Goal: Information Seeking & Learning: Learn about a topic

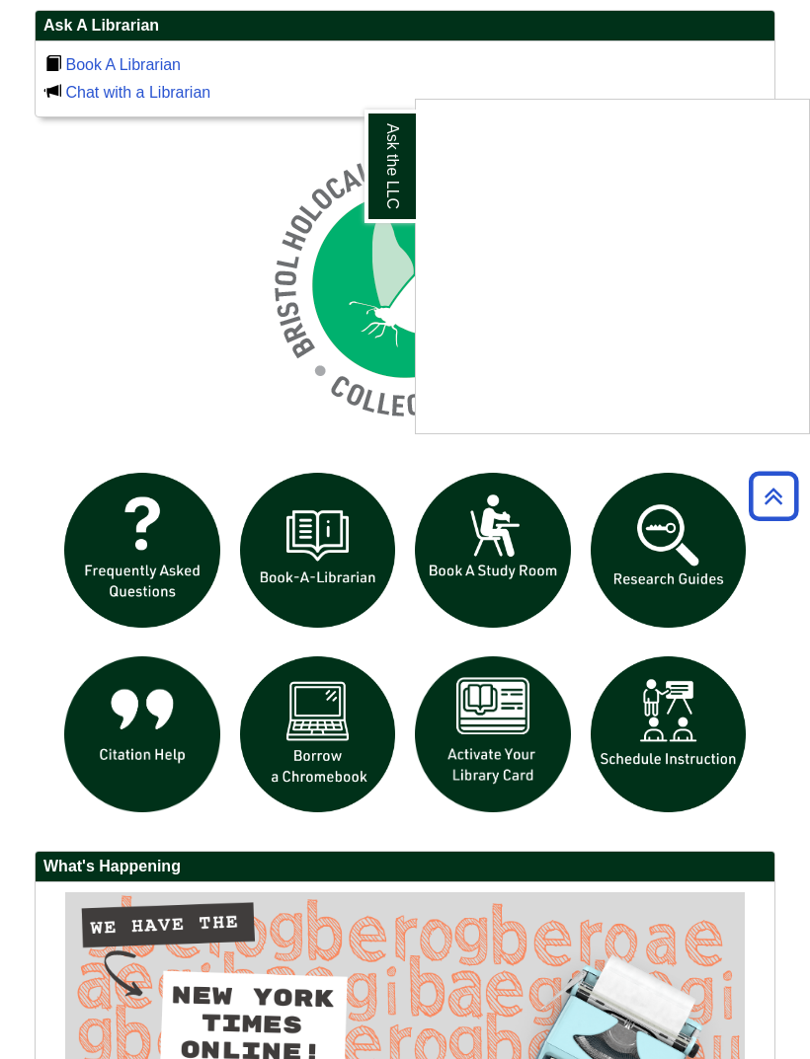
scroll to position [1471, 0]
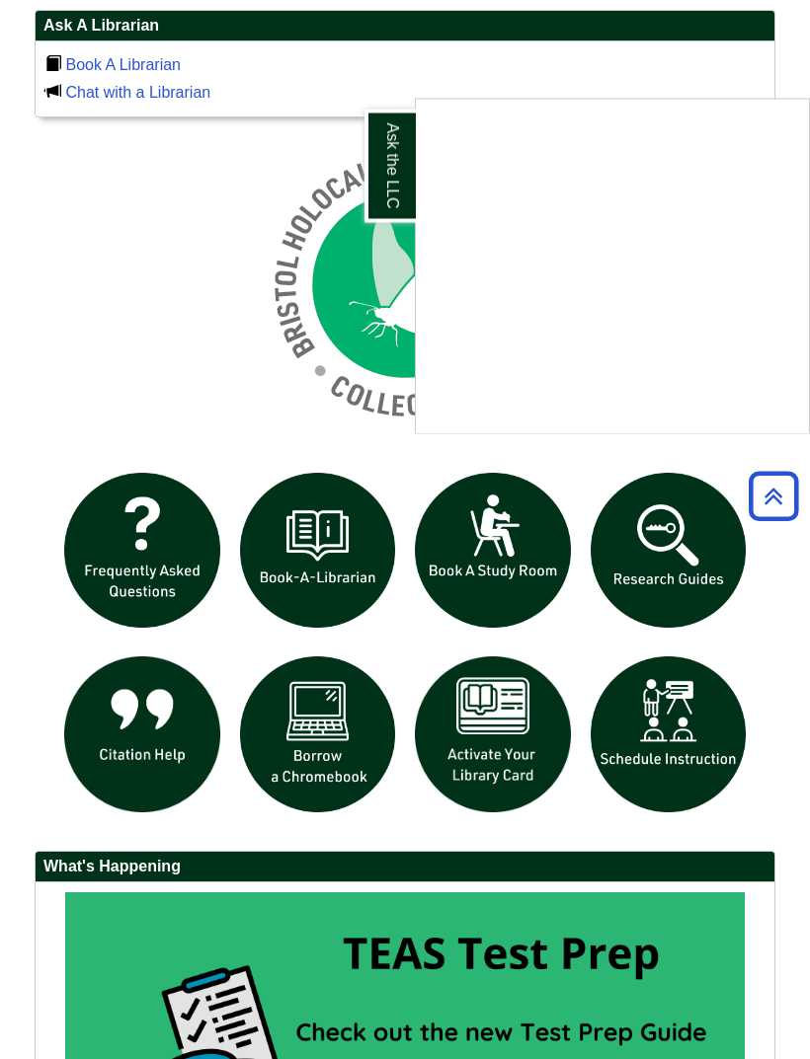
click at [760, 493] on div "Ask the LLC" at bounding box center [405, 529] width 810 height 1059
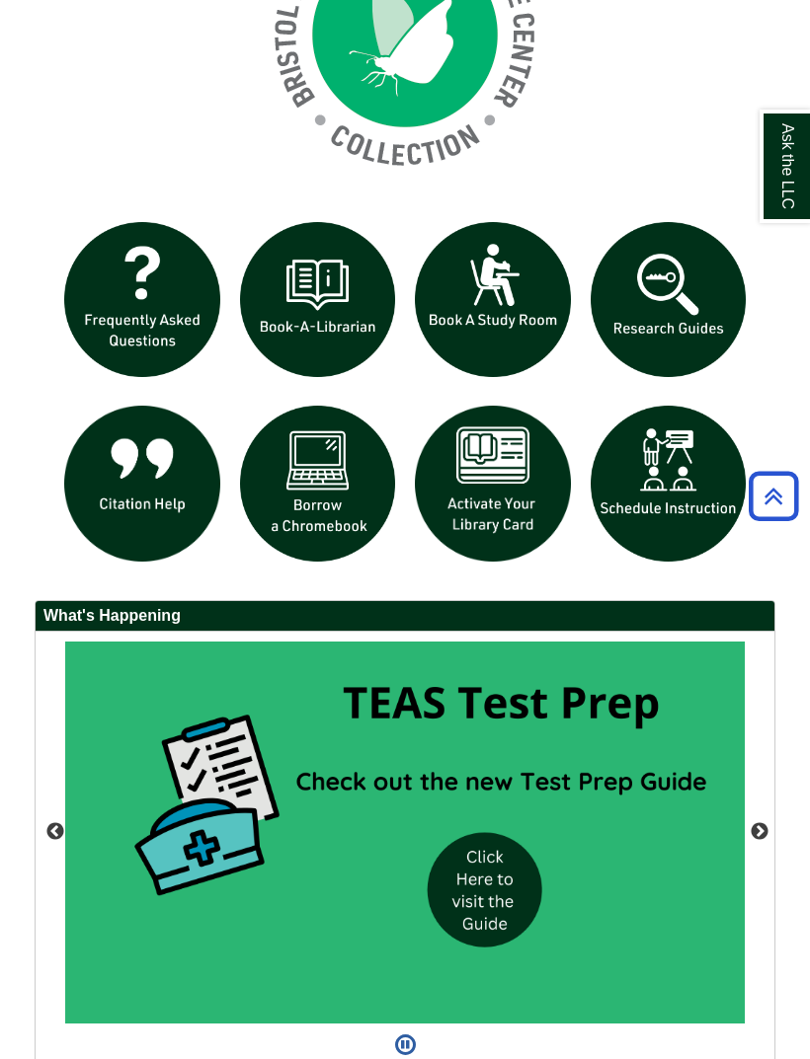
scroll to position [1762, 0]
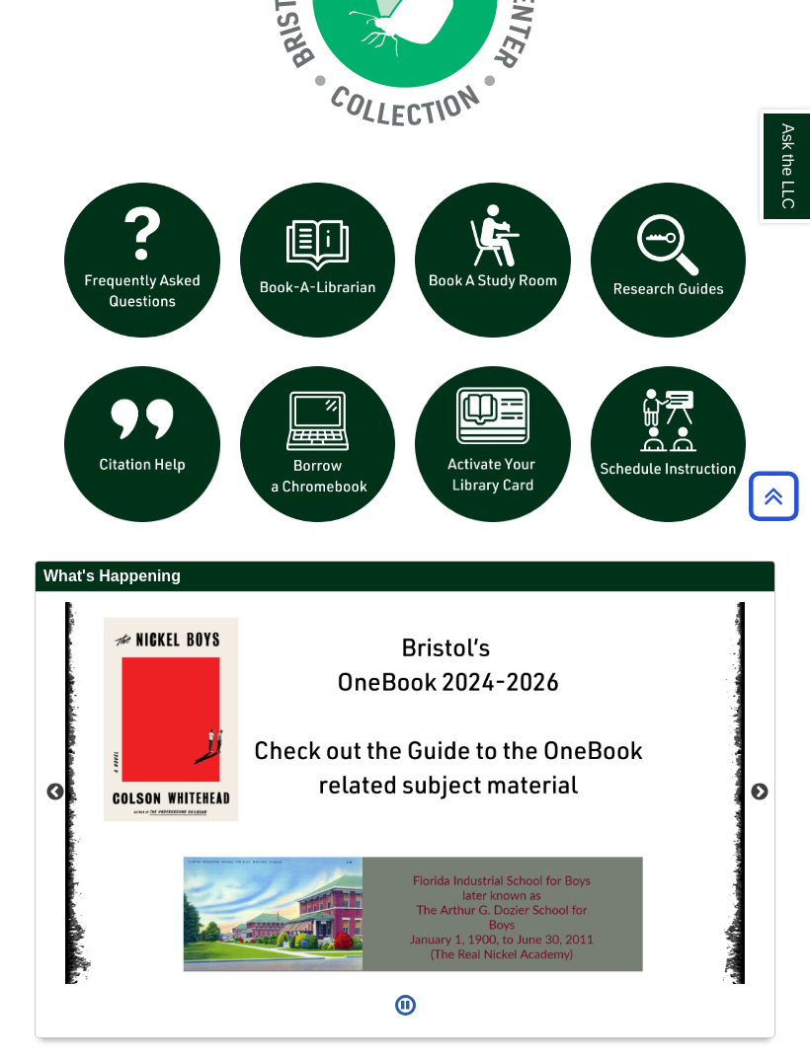
click at [768, 794] on button "Next" at bounding box center [759, 793] width 20 height 20
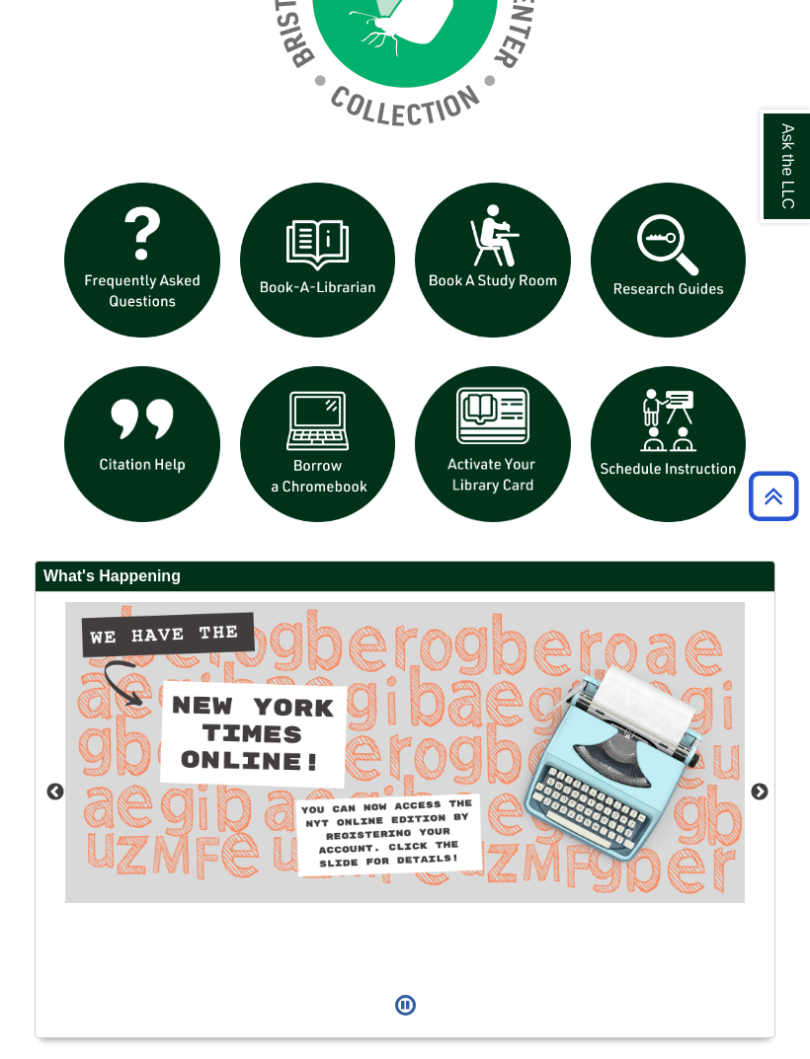
click at [764, 792] on button "Next" at bounding box center [759, 793] width 20 height 20
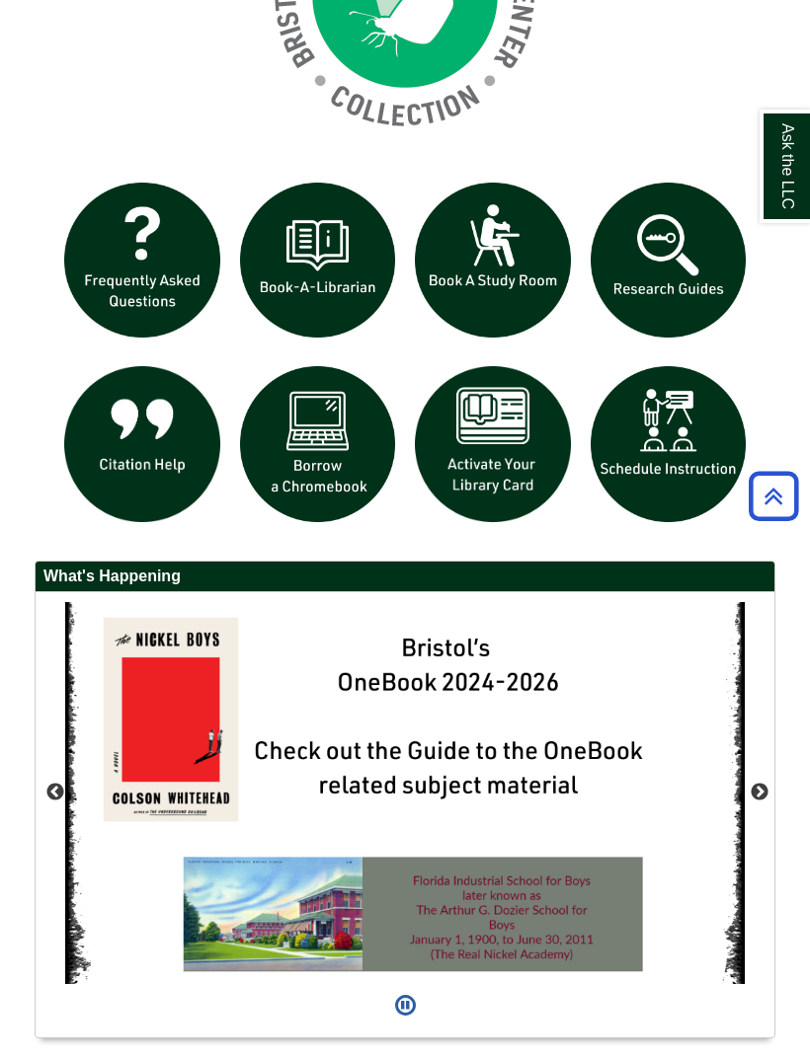
click at [757, 789] on button "Next" at bounding box center [759, 793] width 20 height 20
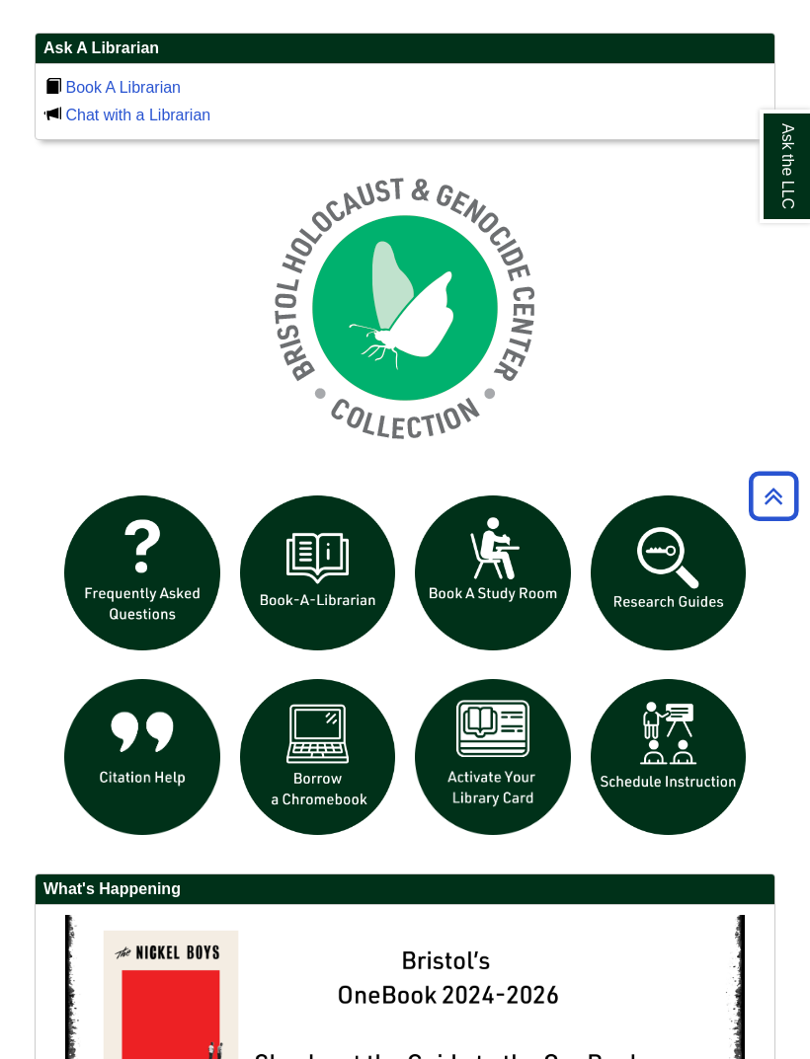
scroll to position [1451, 0]
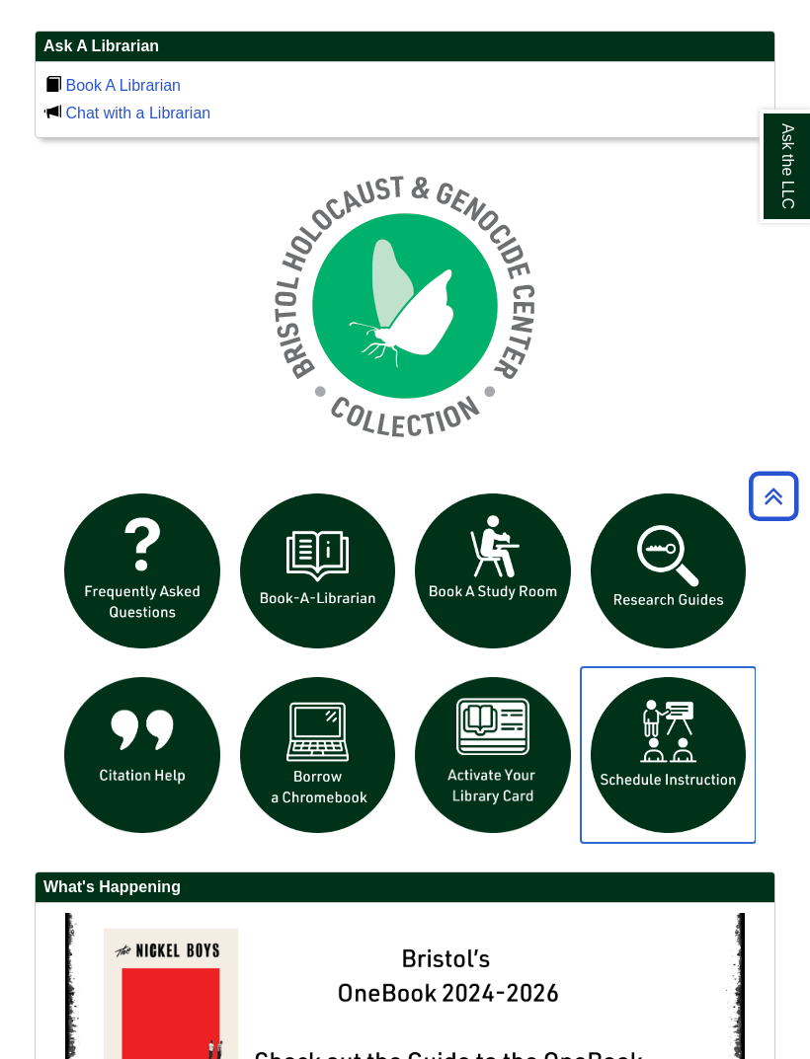
click at [667, 777] on img "slideshow" at bounding box center [669, 755] width 176 height 176
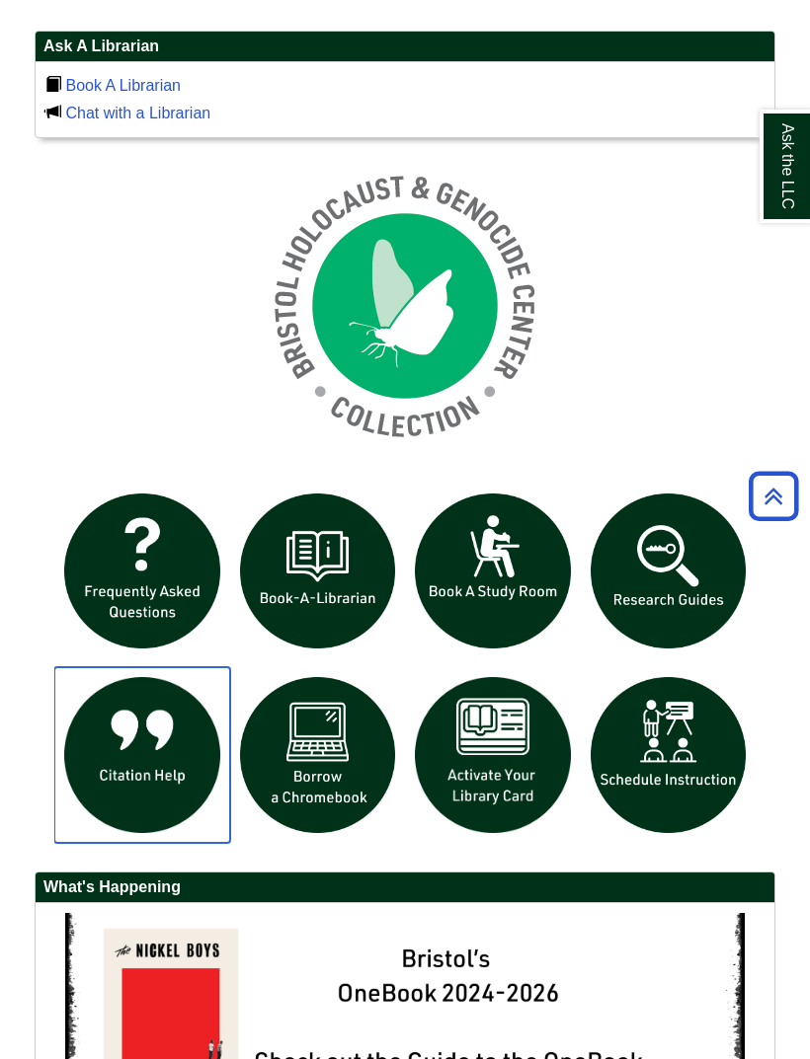
click at [192, 752] on img "slideshow" at bounding box center [142, 755] width 176 height 176
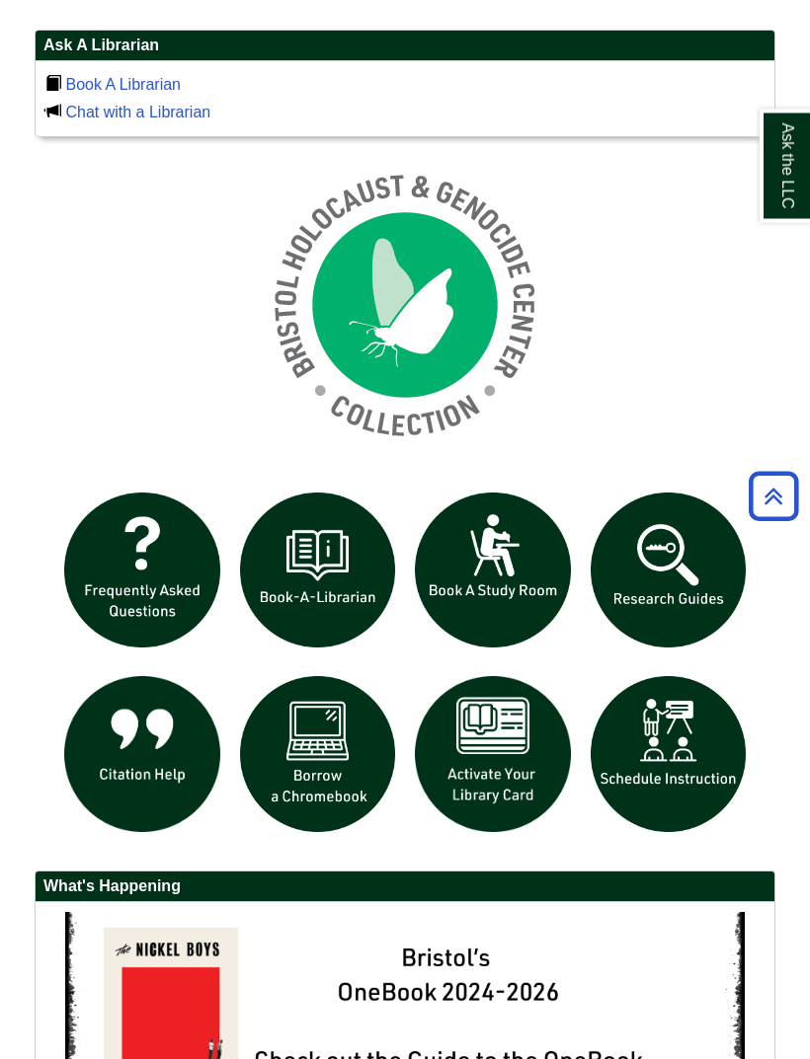
scroll to position [1452, 0]
click at [479, 587] on img "slideshow" at bounding box center [493, 571] width 176 height 176
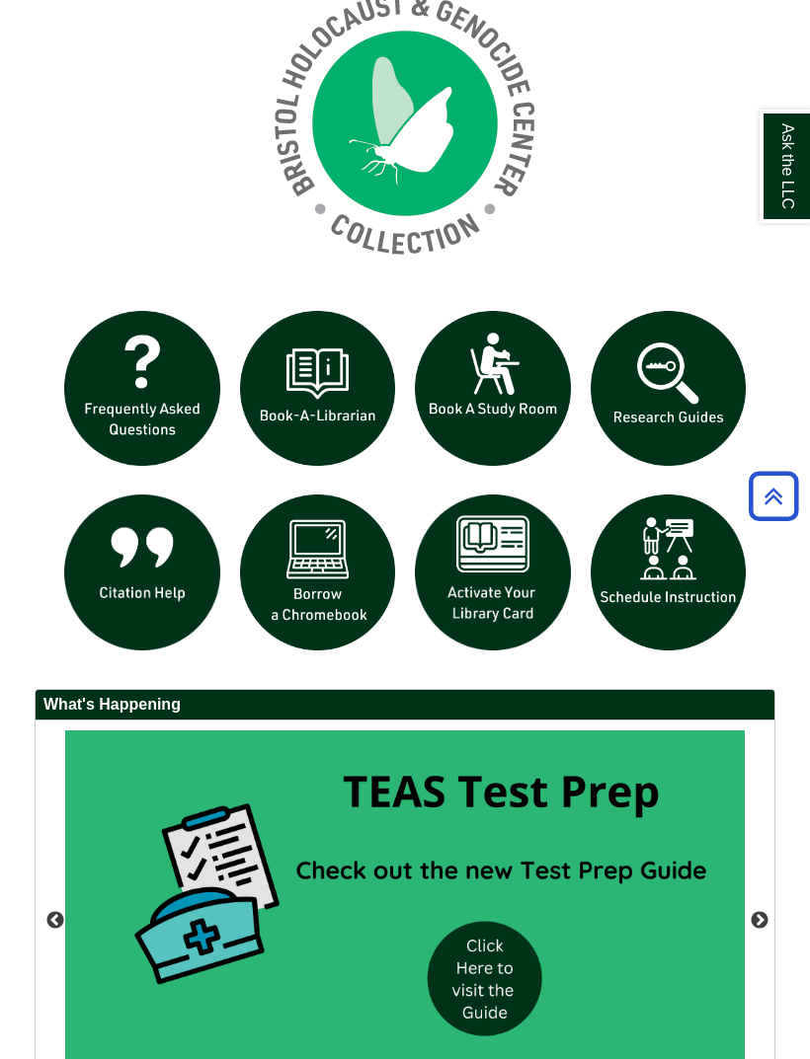
scroll to position [443, 738]
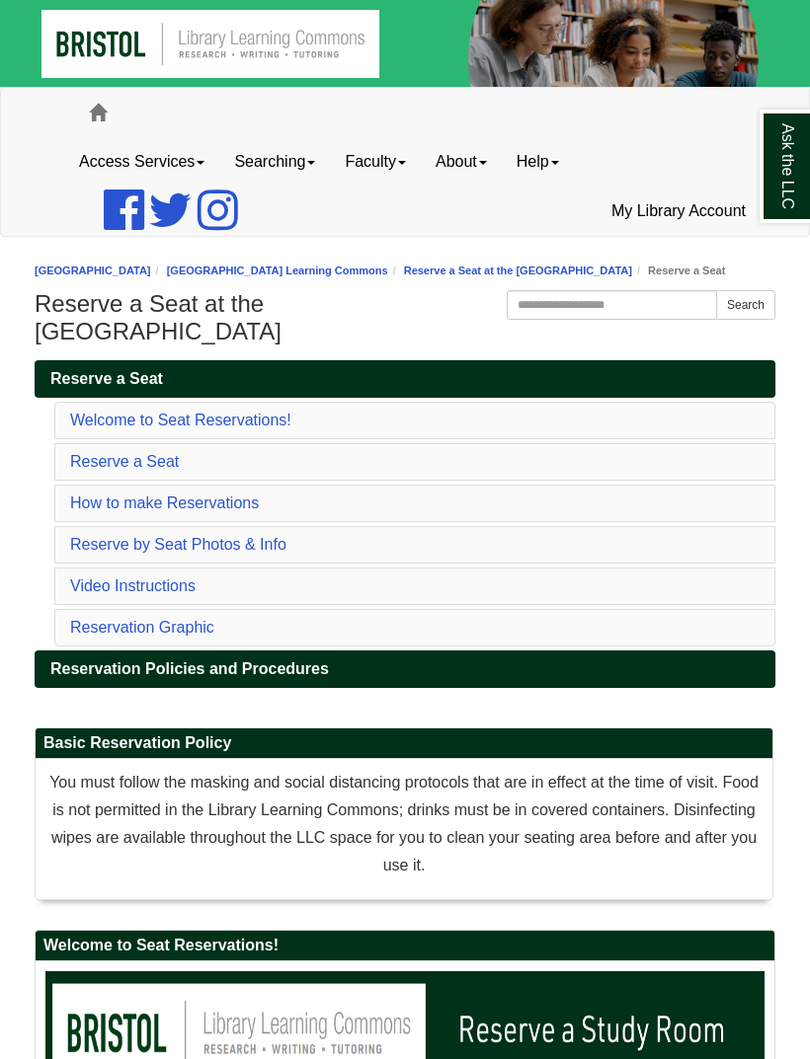
click at [183, 172] on link "Access Services" at bounding box center [141, 161] width 155 height 49
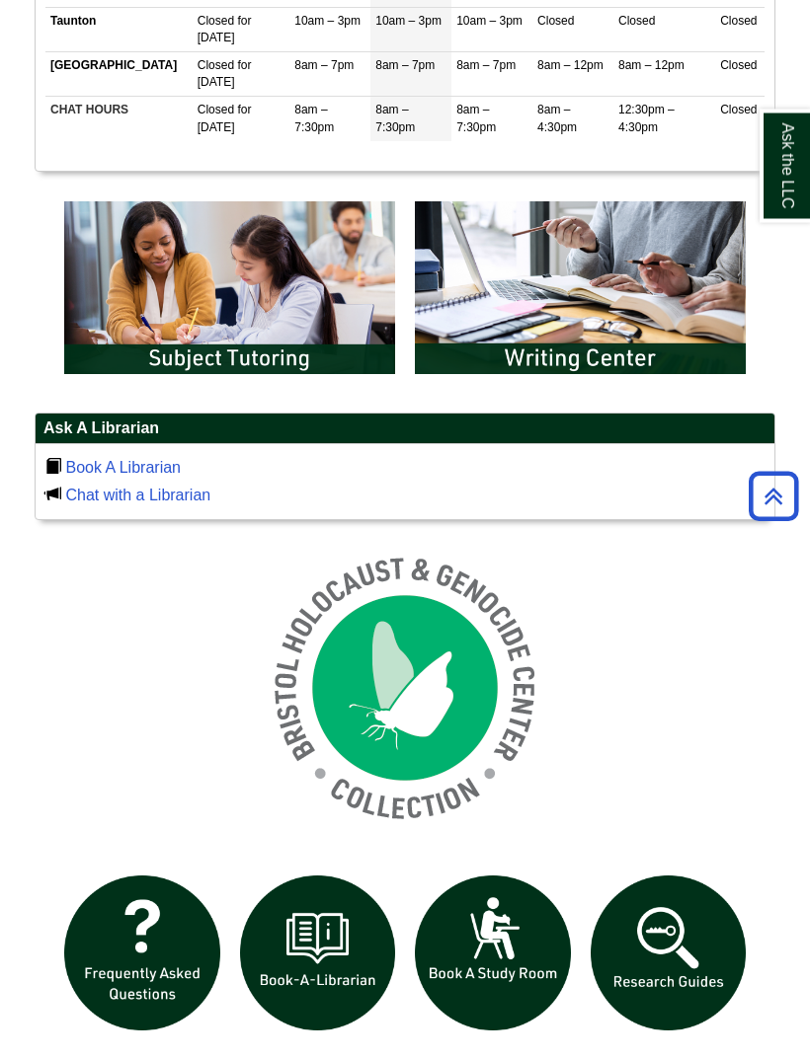
scroll to position [1069, 0]
click at [155, 320] on img "slideshow" at bounding box center [229, 288] width 350 height 193
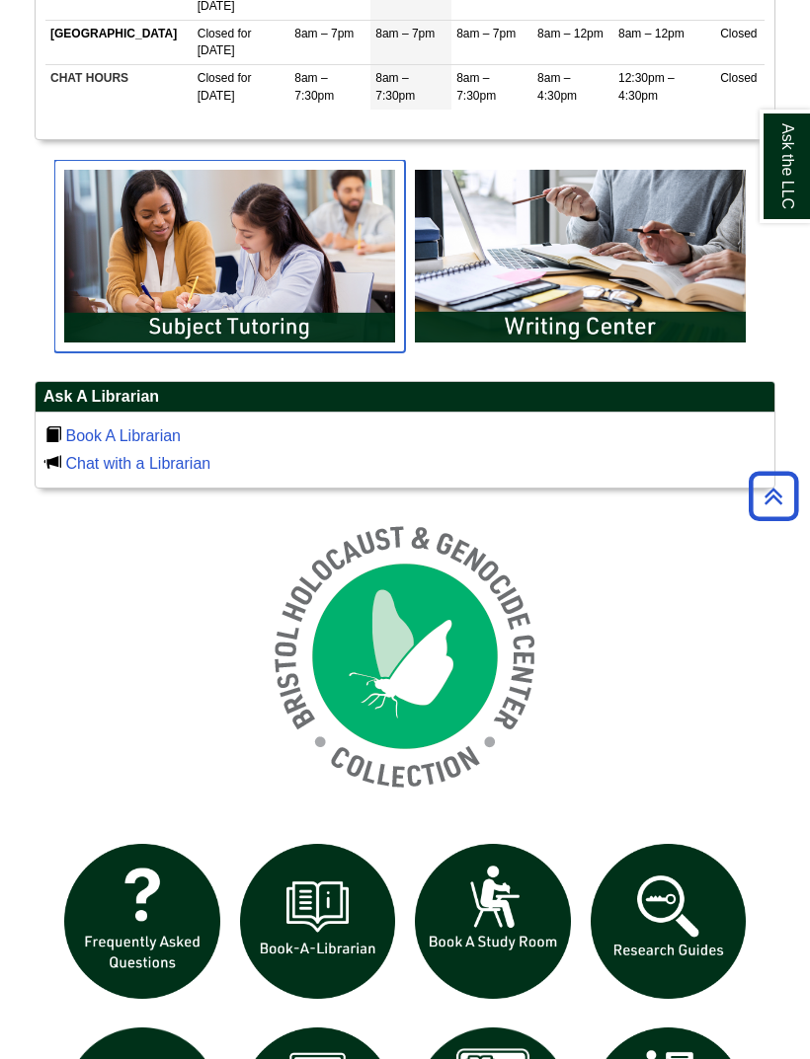
click at [151, 247] on img "slideshow" at bounding box center [229, 256] width 350 height 193
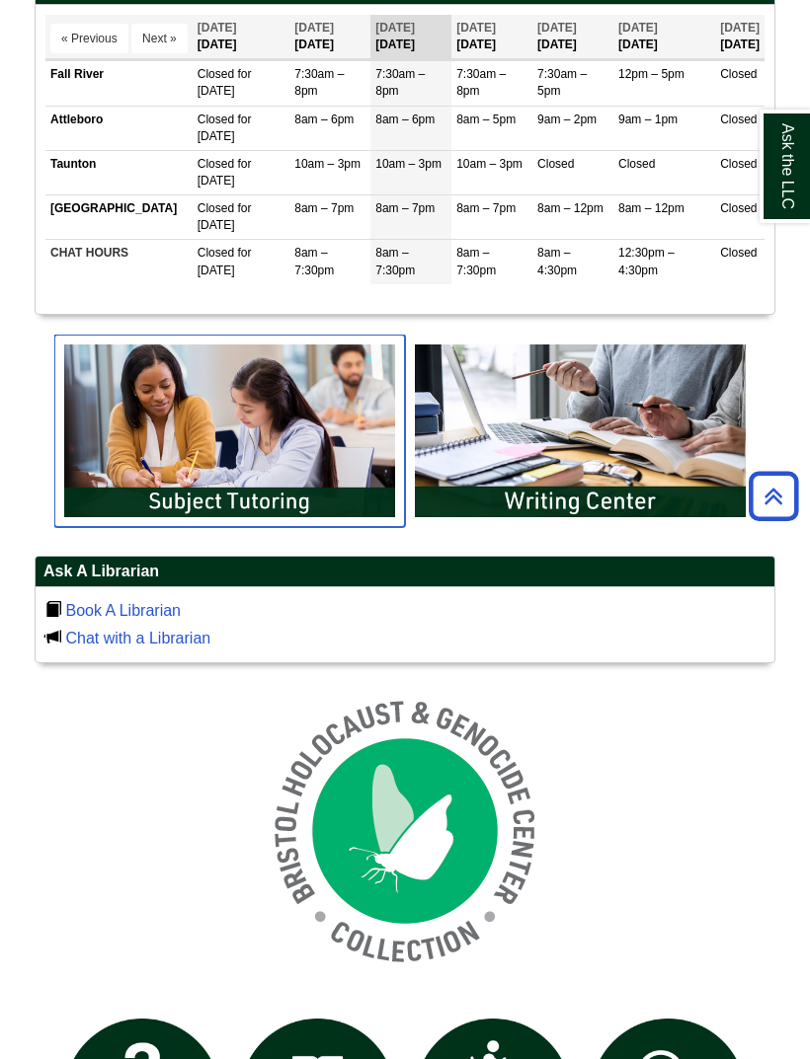
scroll to position [924, 0]
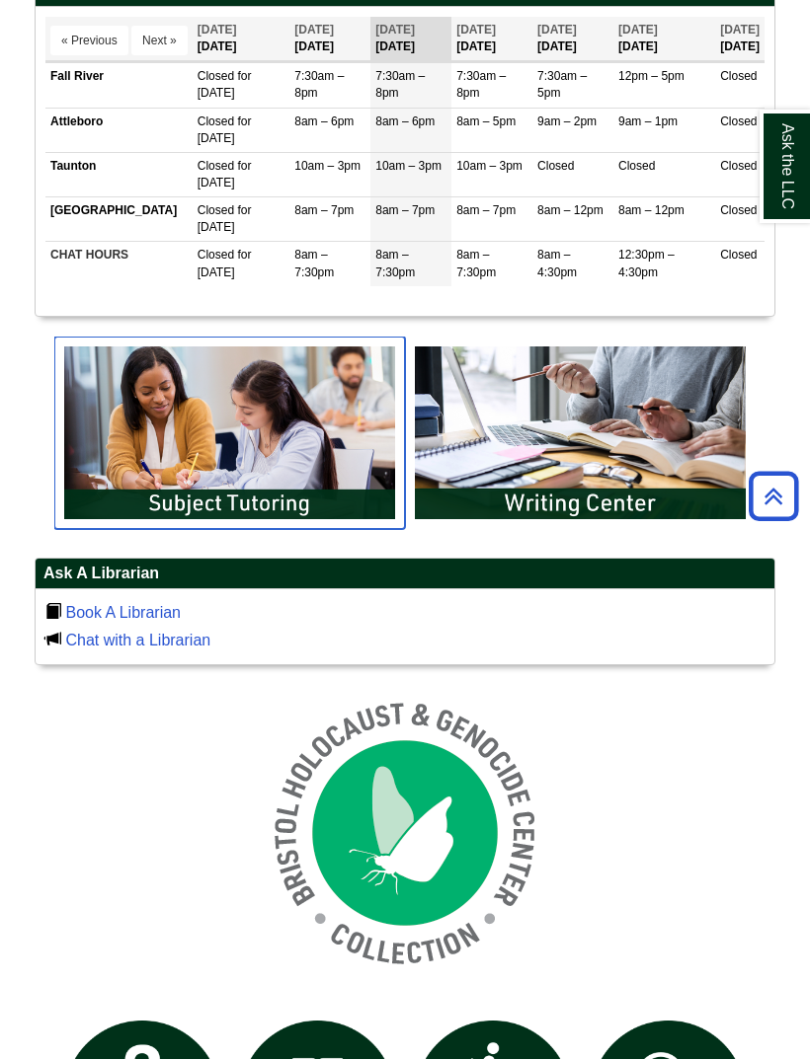
click at [152, 457] on img "slideshow" at bounding box center [229, 433] width 350 height 193
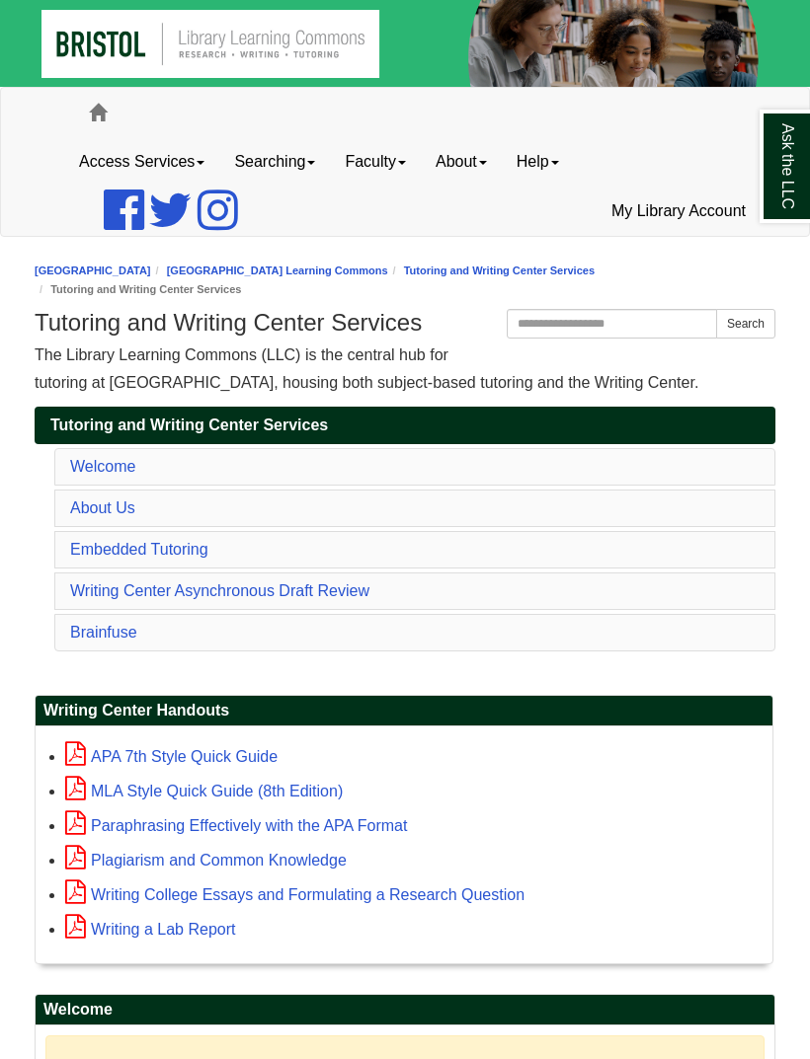
click at [134, 511] on link "About Us" at bounding box center [102, 508] width 65 height 17
click at [100, 466] on link "Welcome" at bounding box center [102, 466] width 65 height 17
click at [111, 541] on link "Embedded Tutoring" at bounding box center [139, 549] width 138 height 17
click at [138, 558] on link "Embedded Tutoring" at bounding box center [139, 549] width 138 height 17
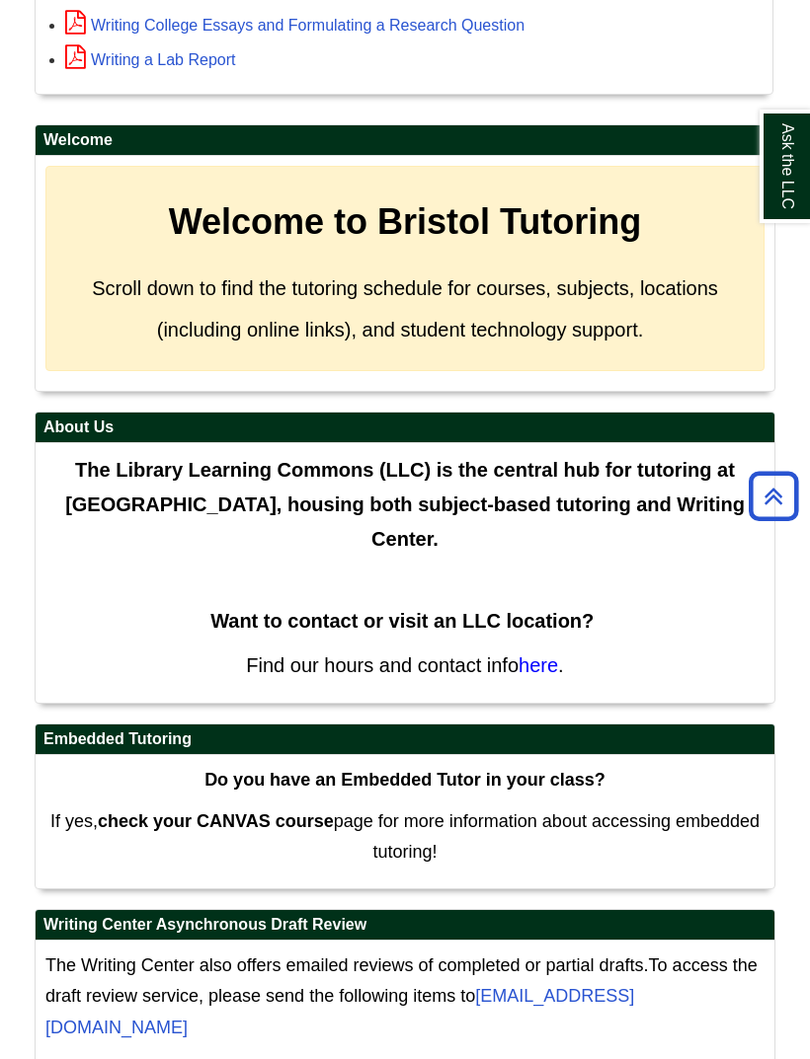
scroll to position [813, 0]
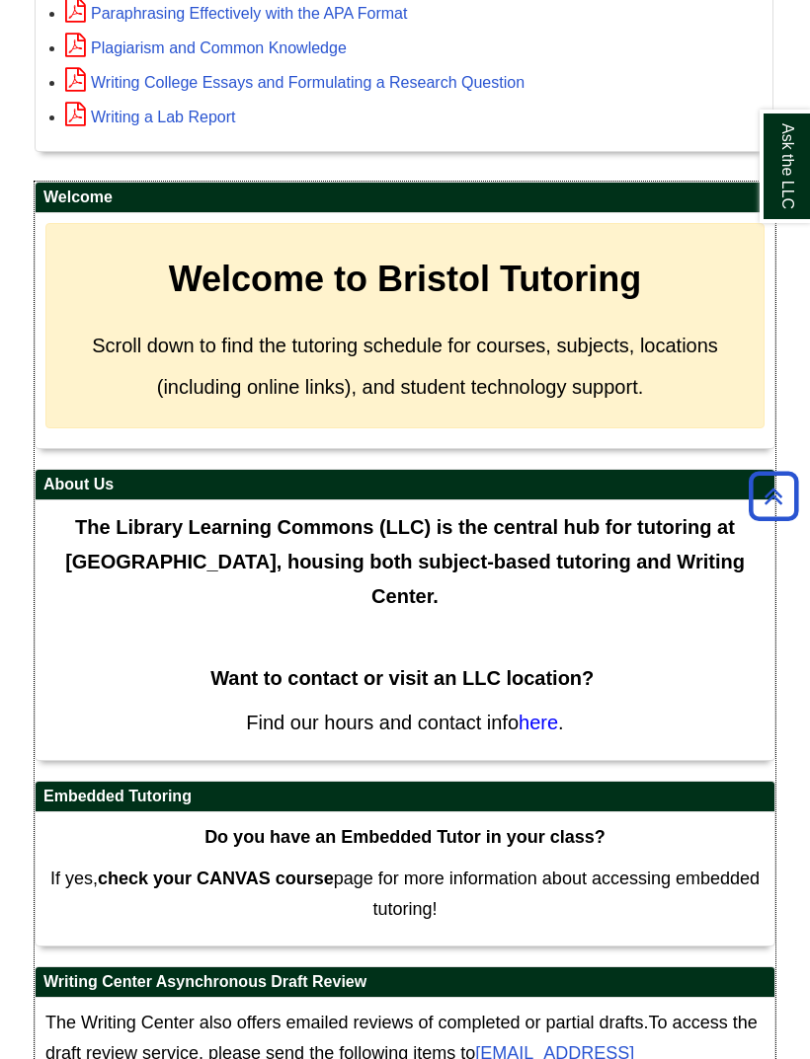
click at [548, 731] on span "here" at bounding box center [537, 723] width 39 height 22
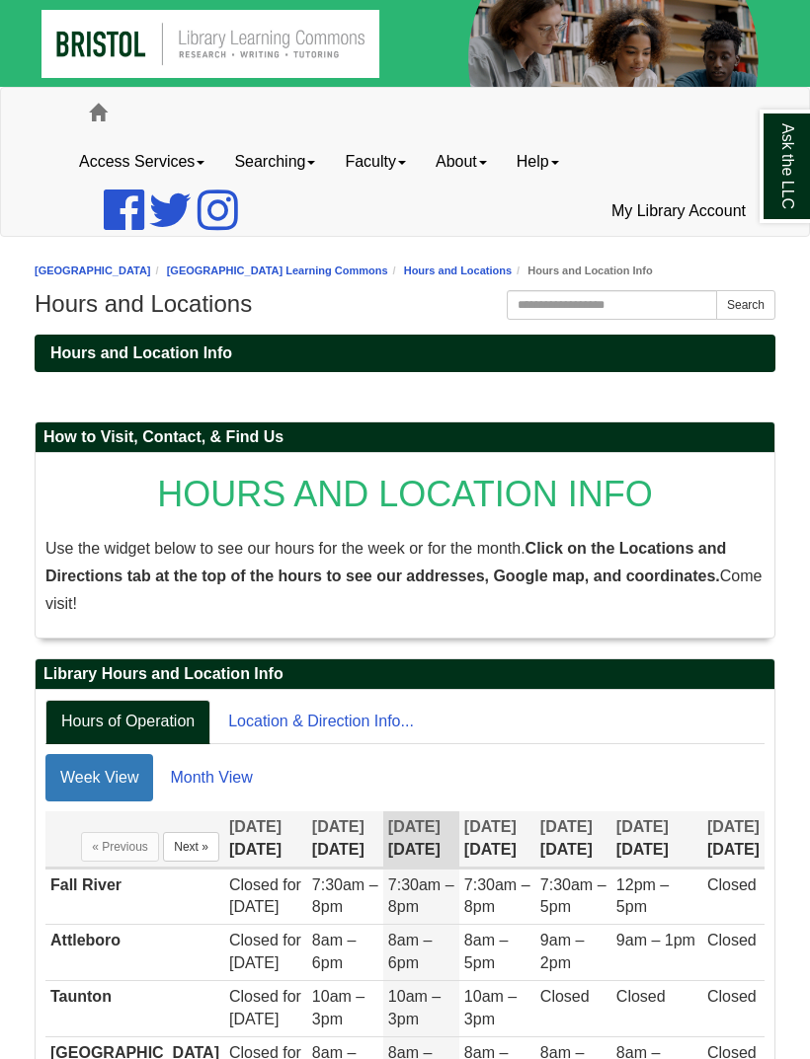
click at [134, 163] on link "Access Services" at bounding box center [141, 161] width 155 height 49
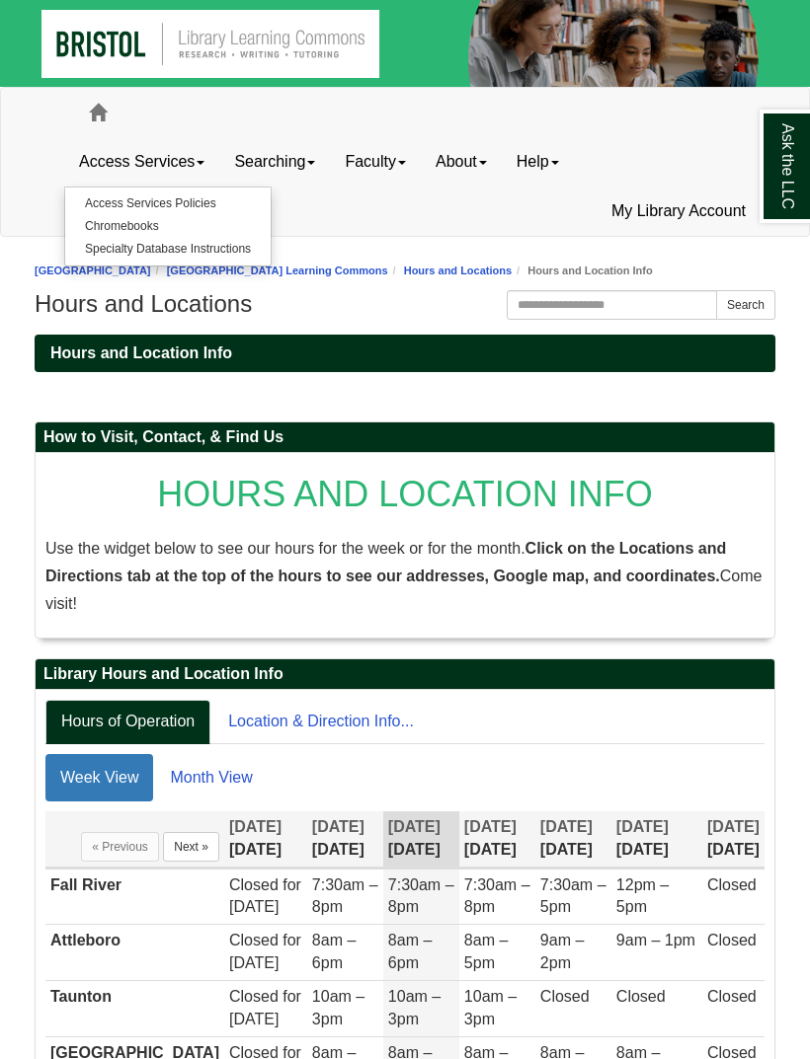
click at [351, 211] on ul "Access Services Access Services Policies Chromebooks Specialty Database Instruc…" at bounding box center [404, 186] width 681 height 99
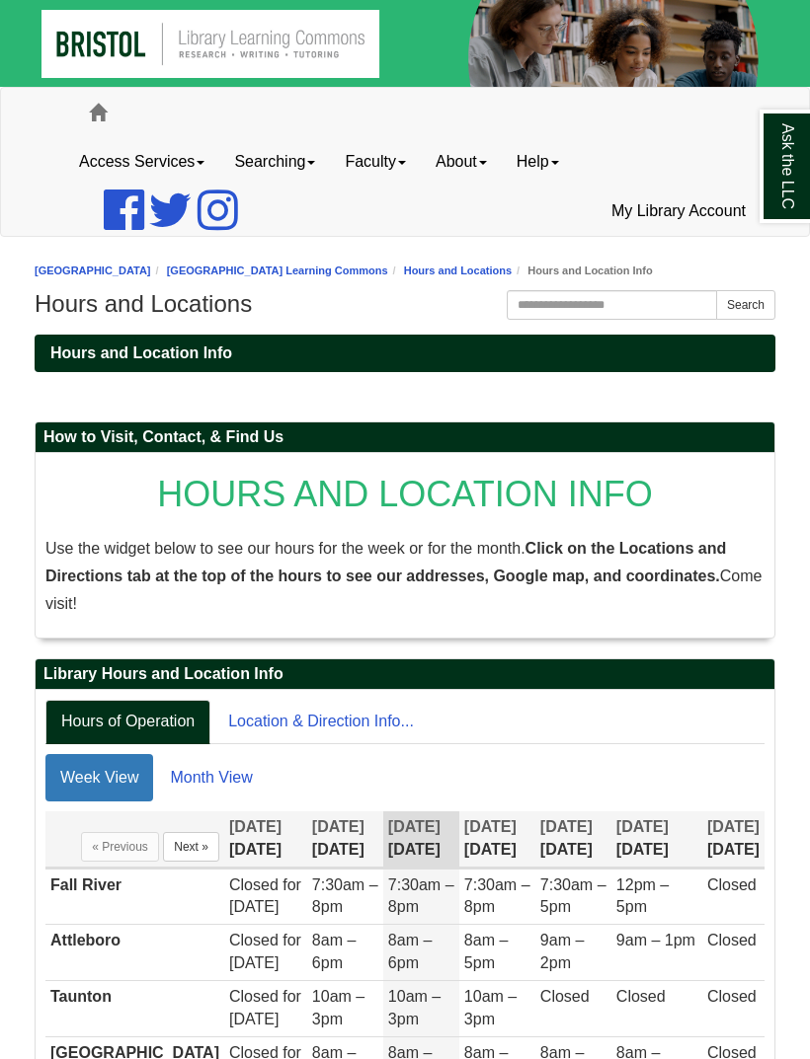
click at [107, 98] on link "Home" at bounding box center [97, 112] width 47 height 49
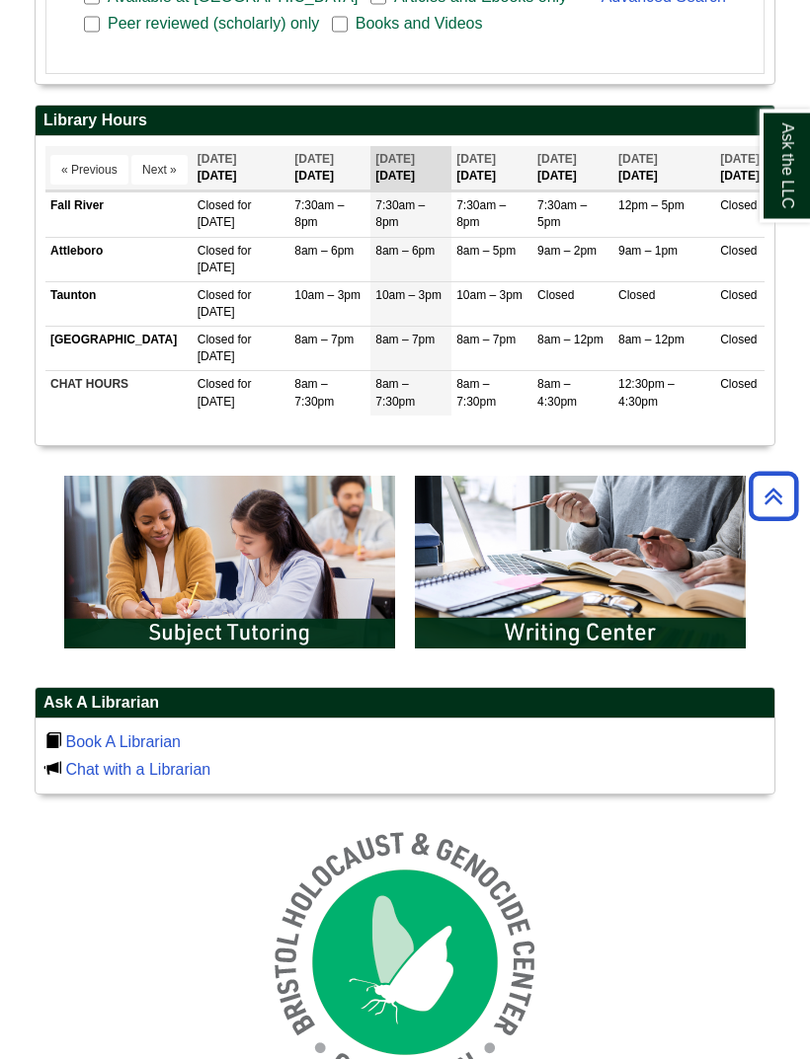
scroll to position [795, 0]
click at [523, 610] on img "slideshow" at bounding box center [580, 562] width 350 height 193
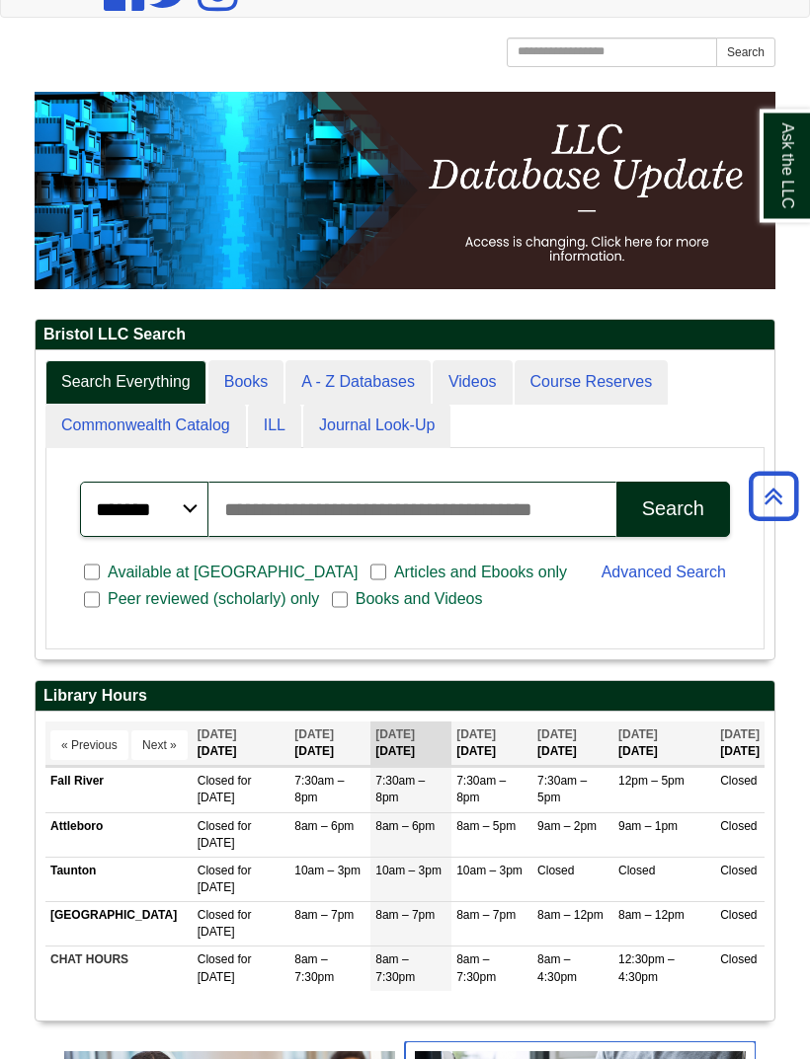
scroll to position [0, 0]
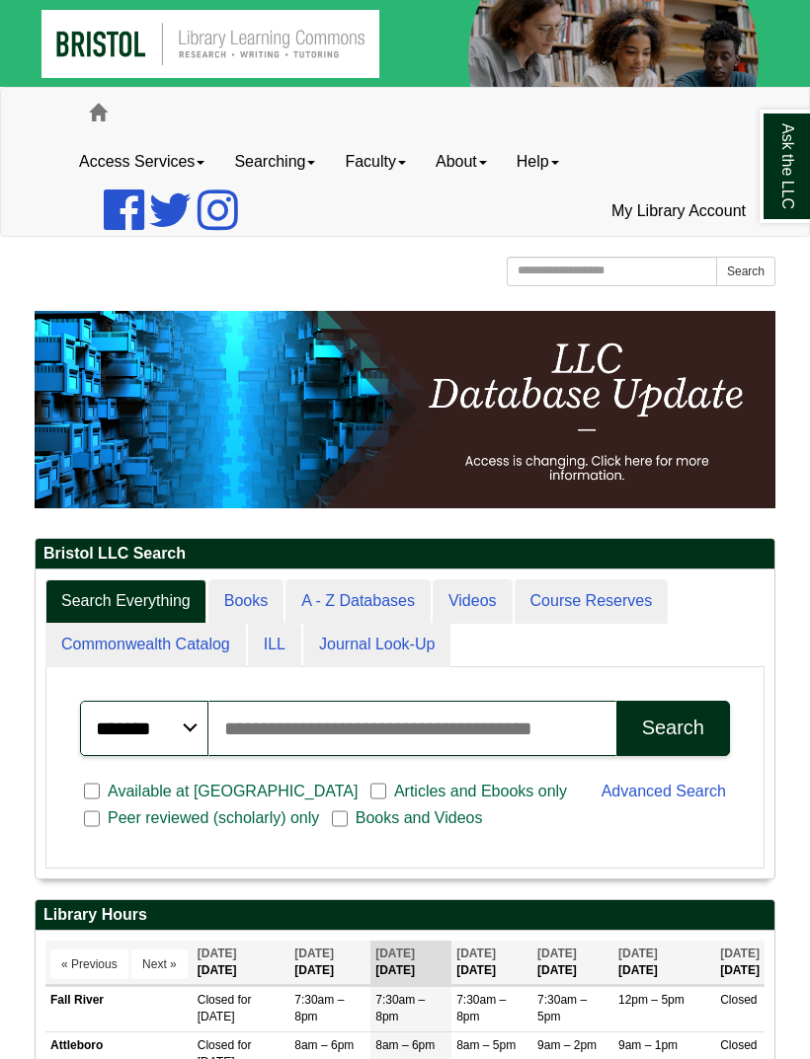
click at [112, 116] on link "Home" at bounding box center [97, 112] width 47 height 49
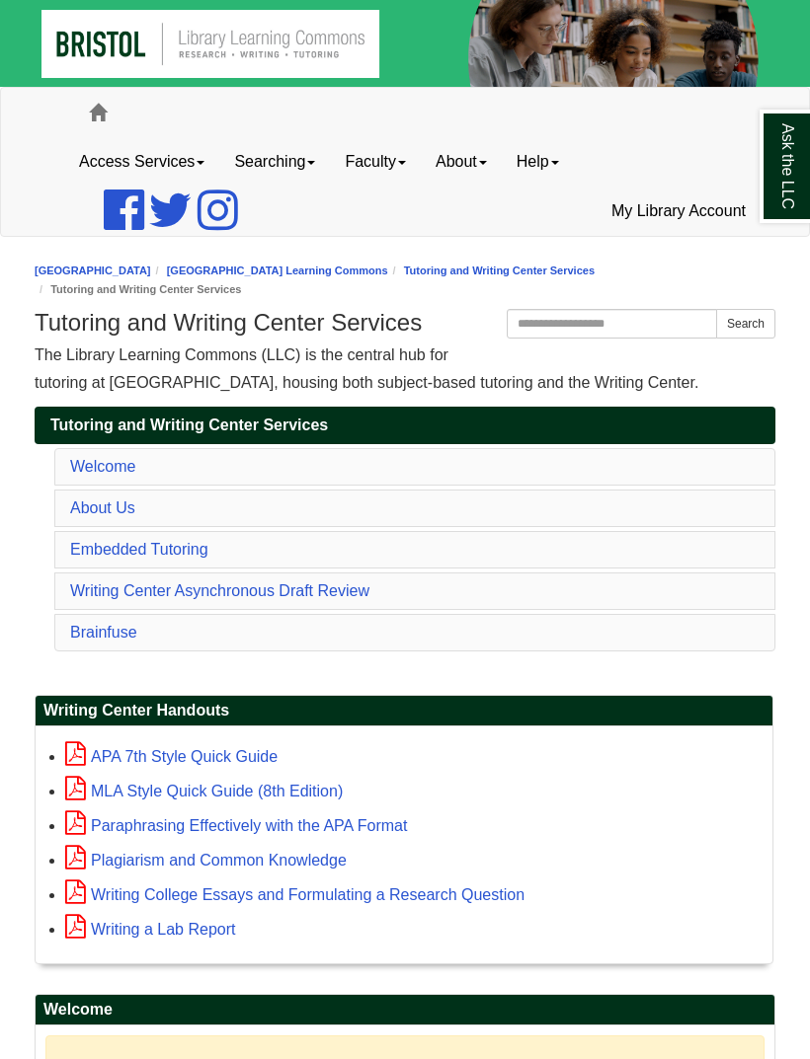
click at [130, 552] on link "Embedded Tutoring" at bounding box center [139, 549] width 138 height 17
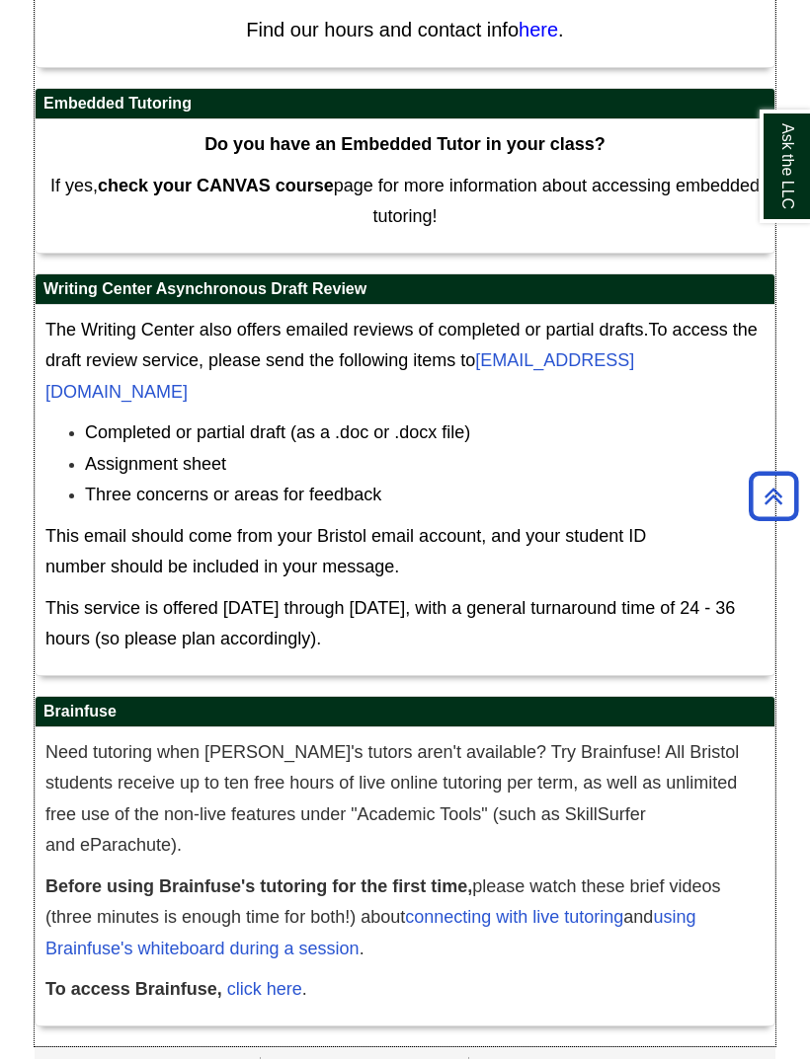
click at [271, 979] on link "click here" at bounding box center [264, 989] width 75 height 20
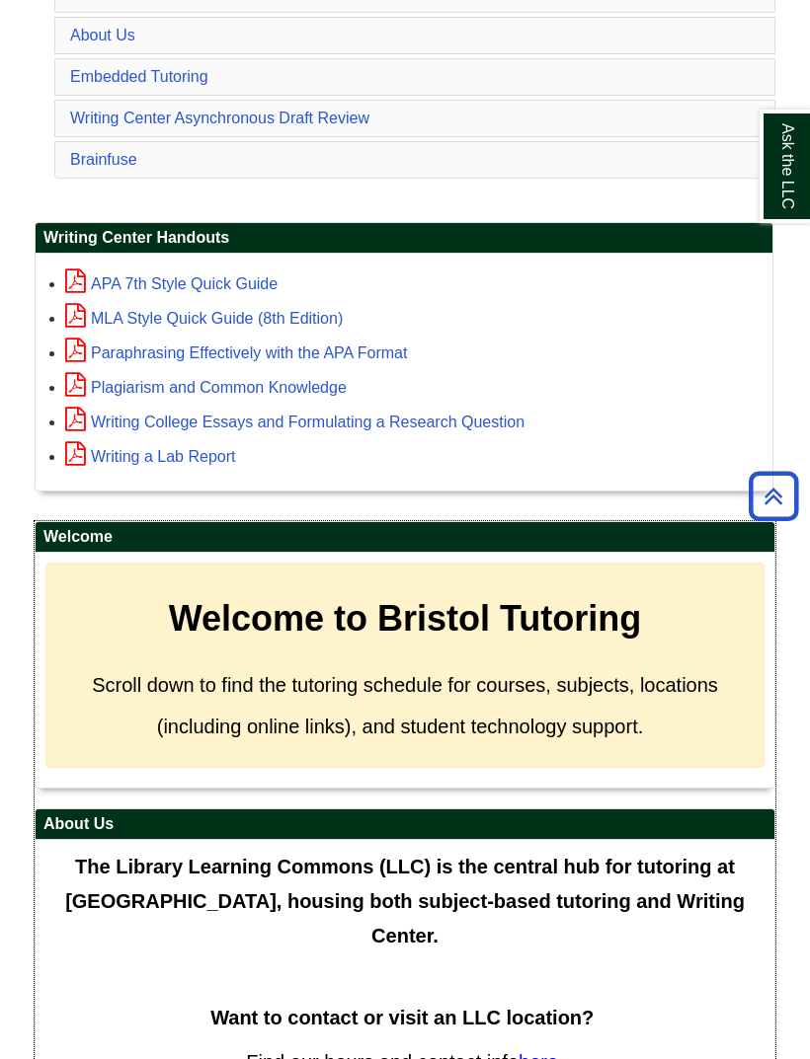
scroll to position [0, 0]
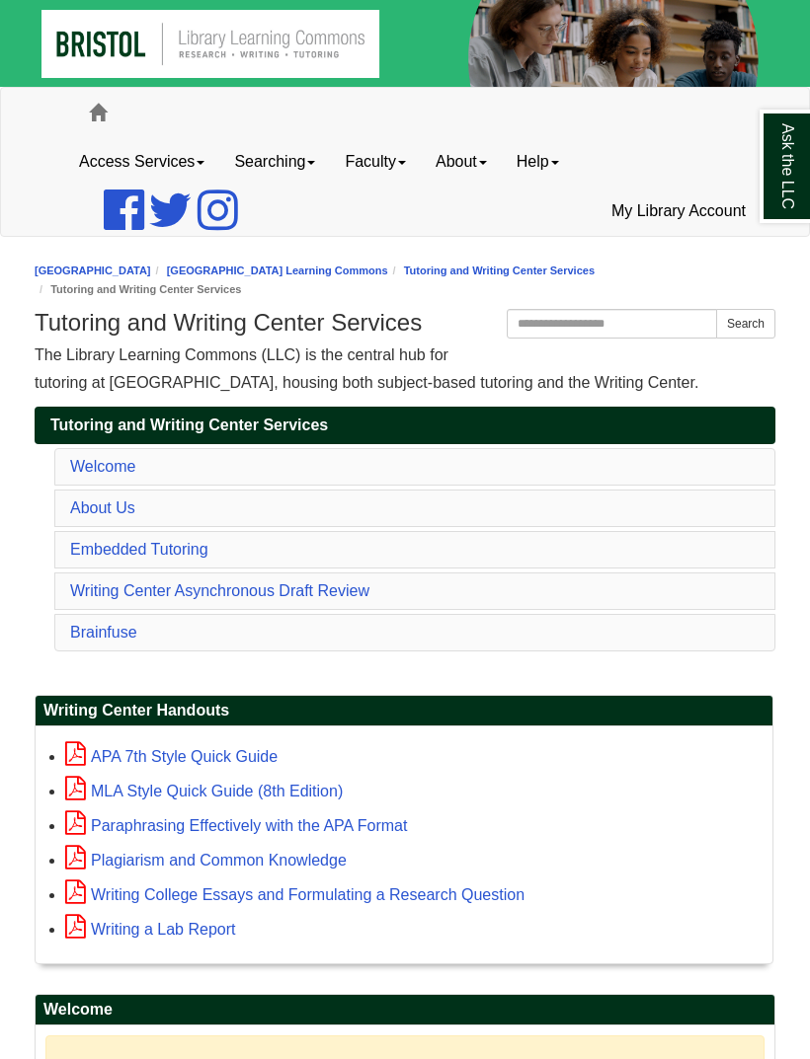
click at [577, 270] on link "Tutoring and Writing Center Services" at bounding box center [499, 271] width 191 height 12
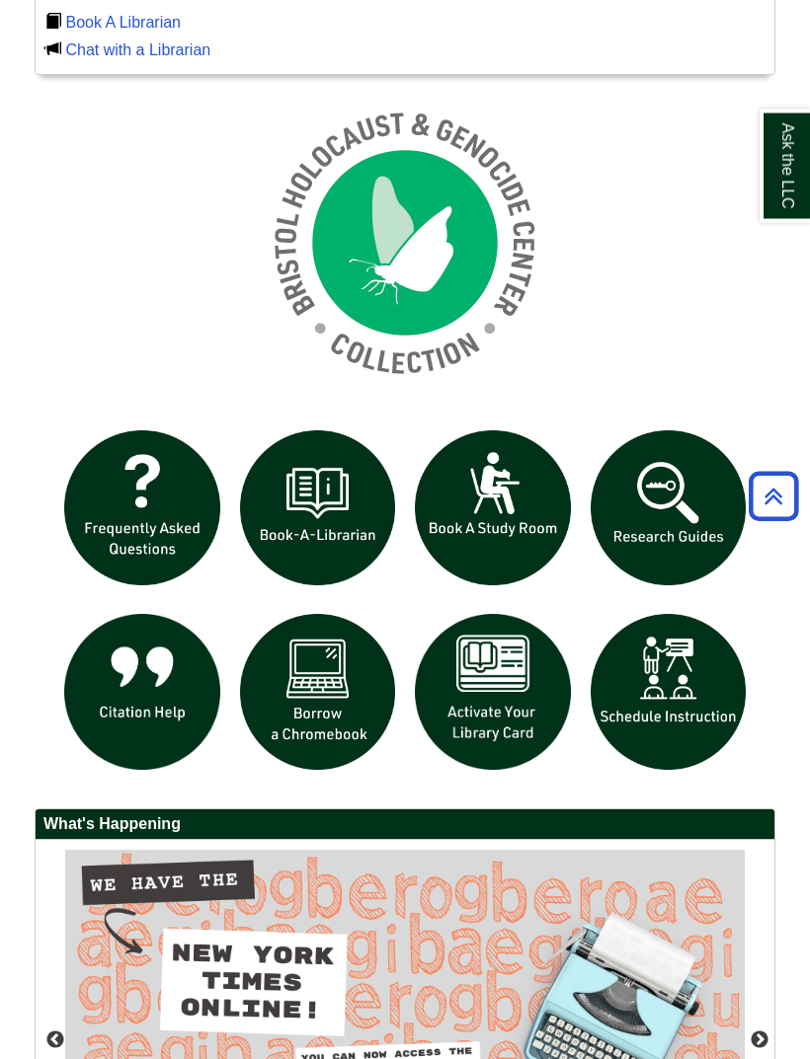
scroll to position [1514, 0]
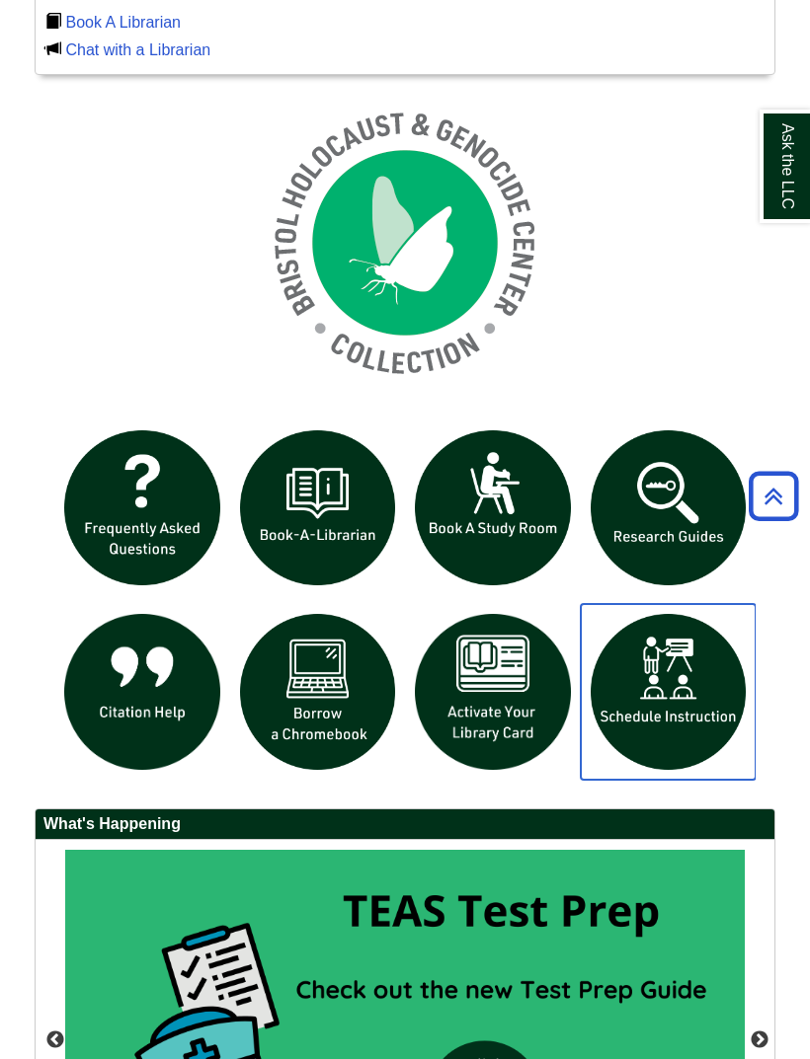
click at [665, 707] on img "slideshow" at bounding box center [669, 692] width 176 height 176
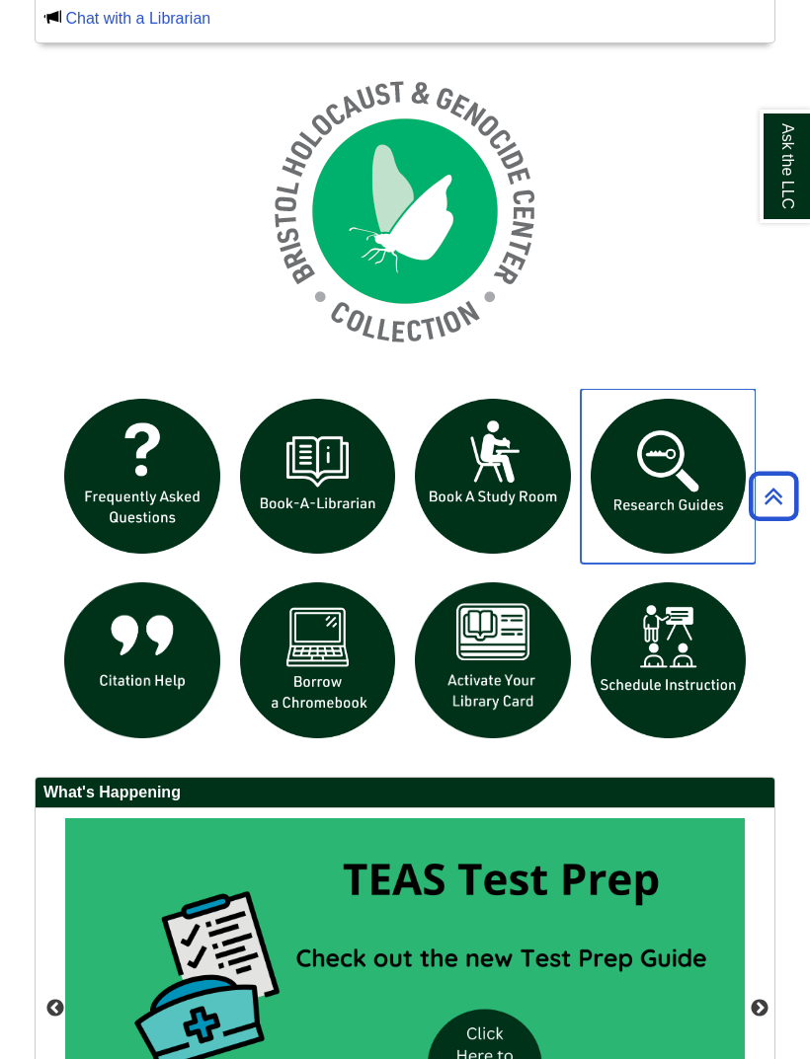
click at [659, 468] on img "slideshow" at bounding box center [669, 477] width 176 height 176
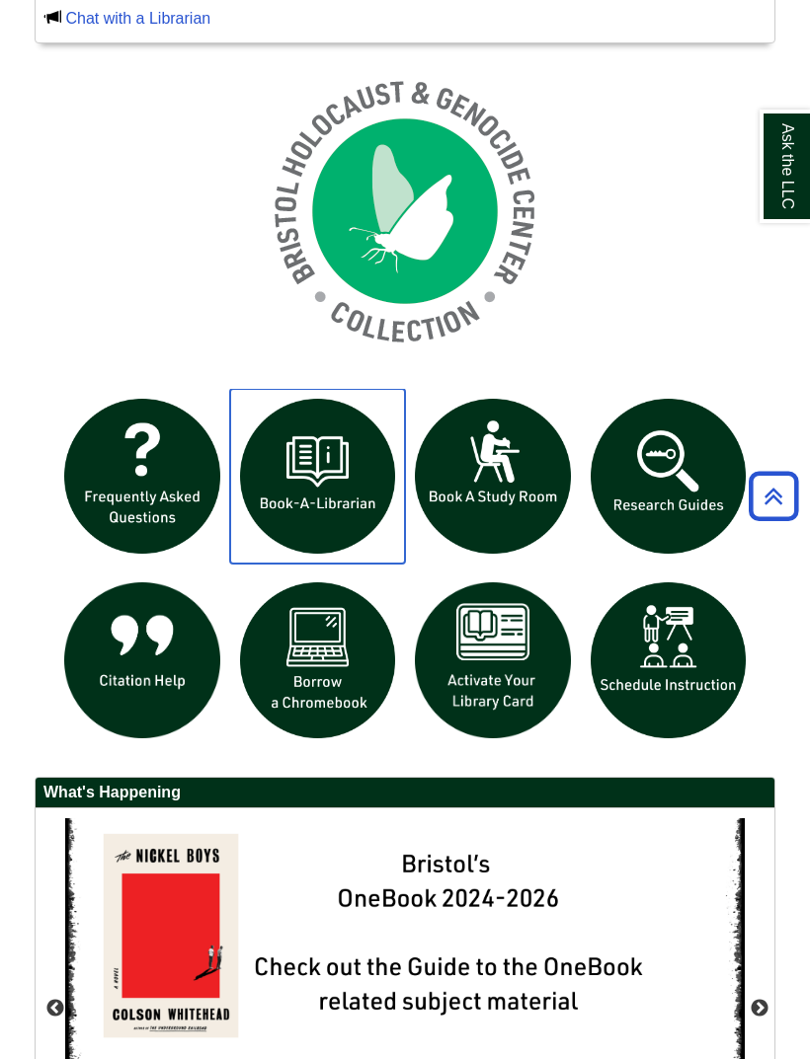
click at [310, 484] on img "slideshow" at bounding box center [318, 477] width 176 height 176
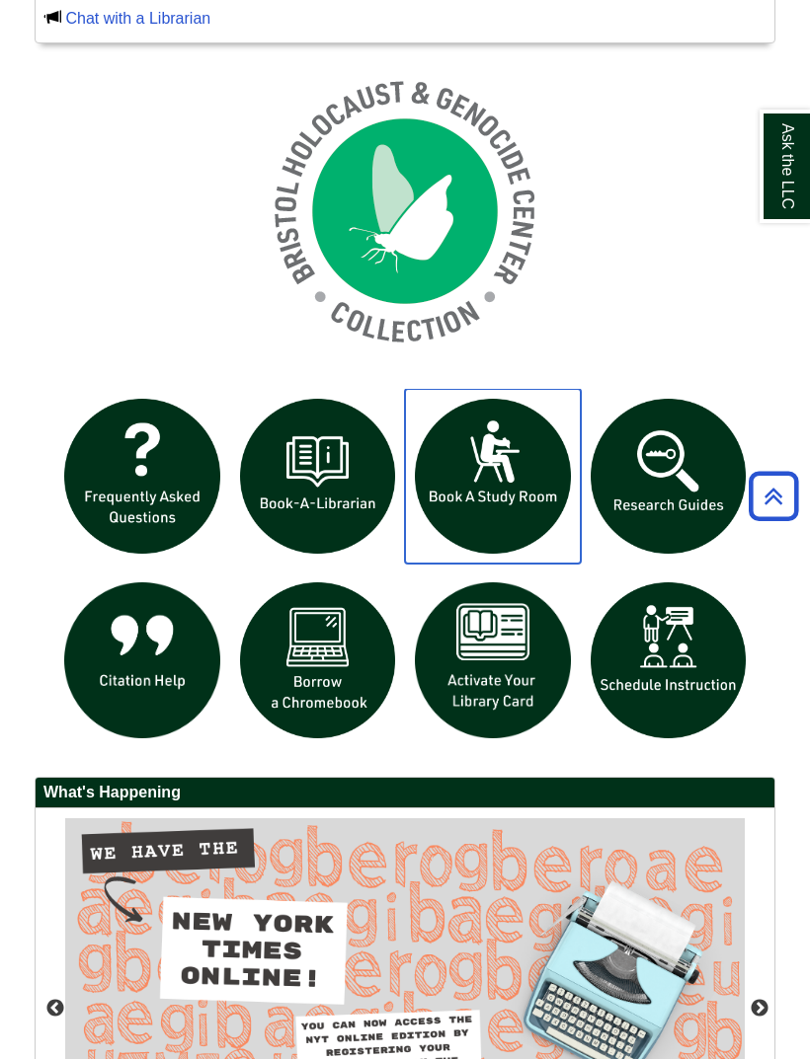
click at [511, 468] on img "slideshow" at bounding box center [493, 477] width 176 height 176
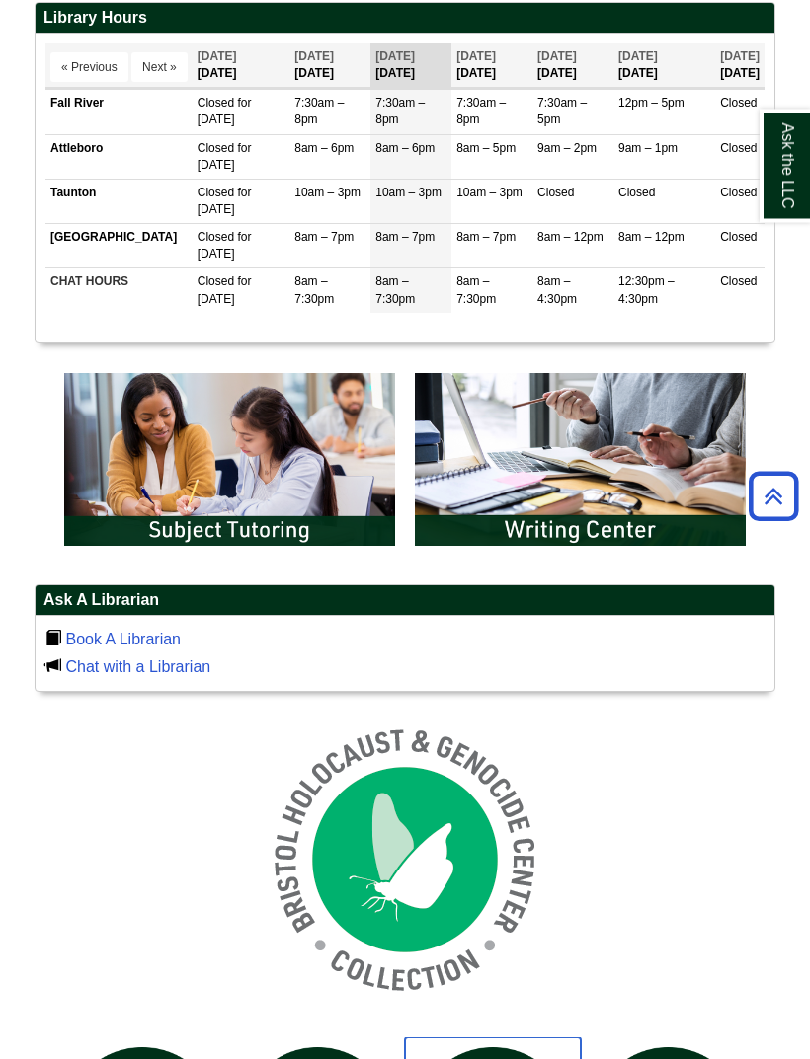
scroll to position [909, 0]
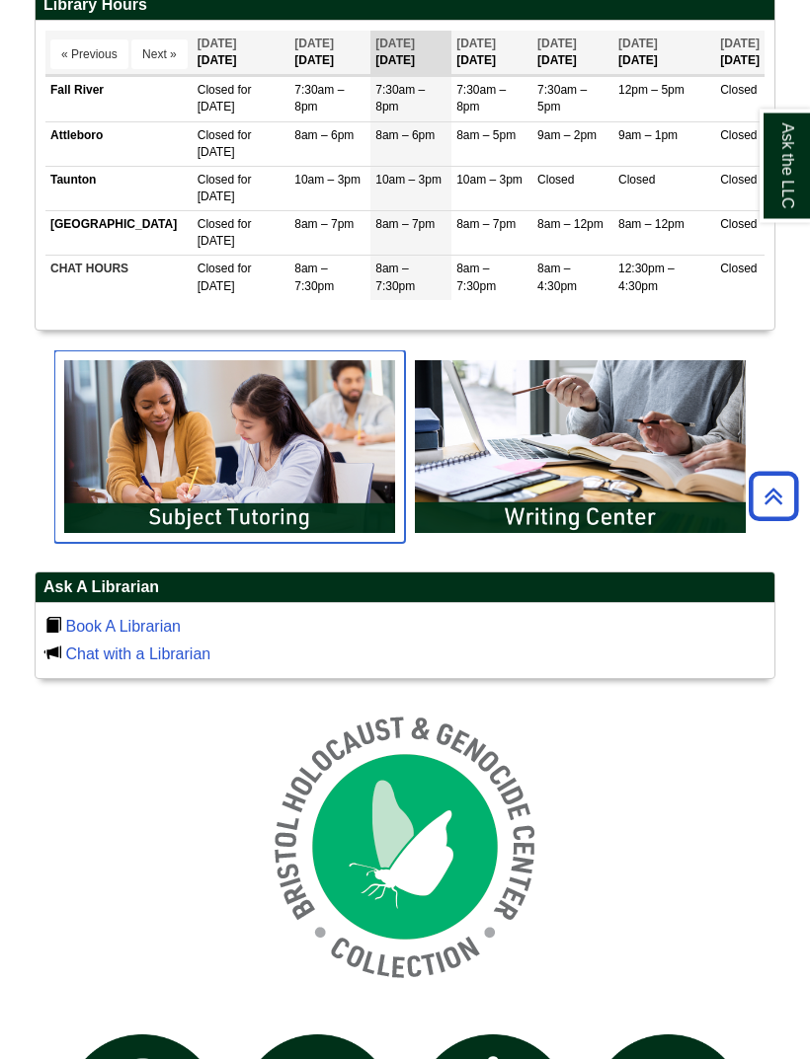
click at [325, 478] on img "slideshow" at bounding box center [229, 447] width 350 height 193
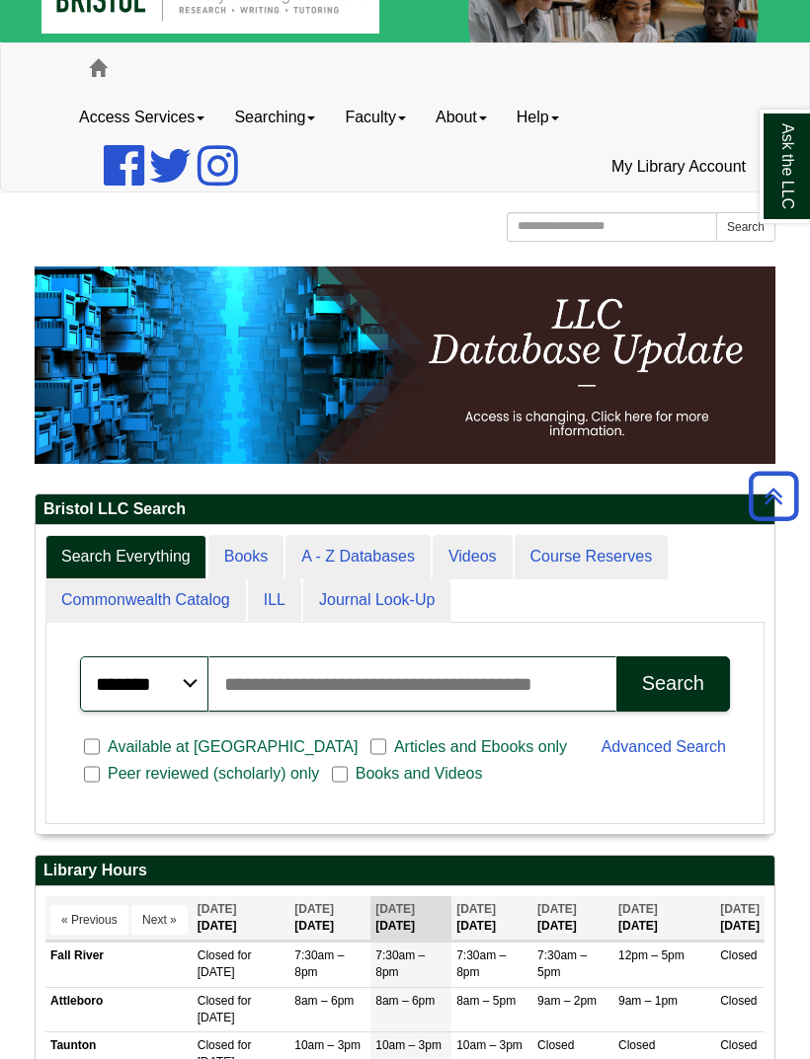
scroll to position [0, 0]
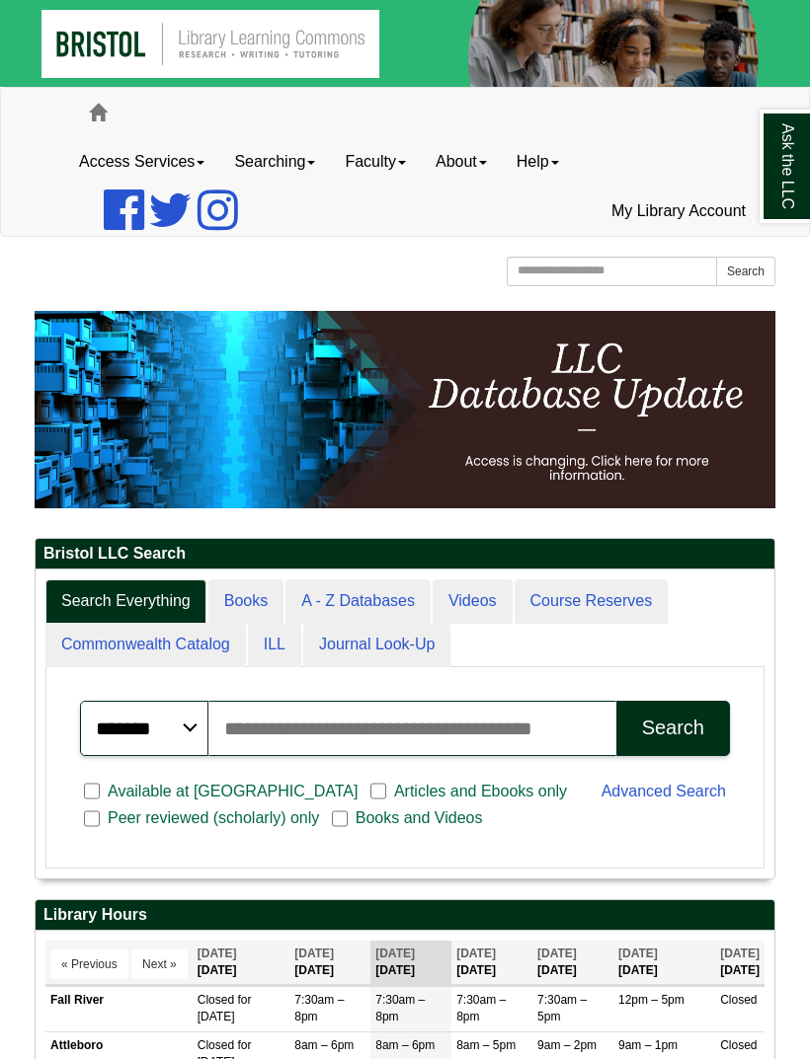
click at [88, 111] on link "Home" at bounding box center [97, 112] width 47 height 49
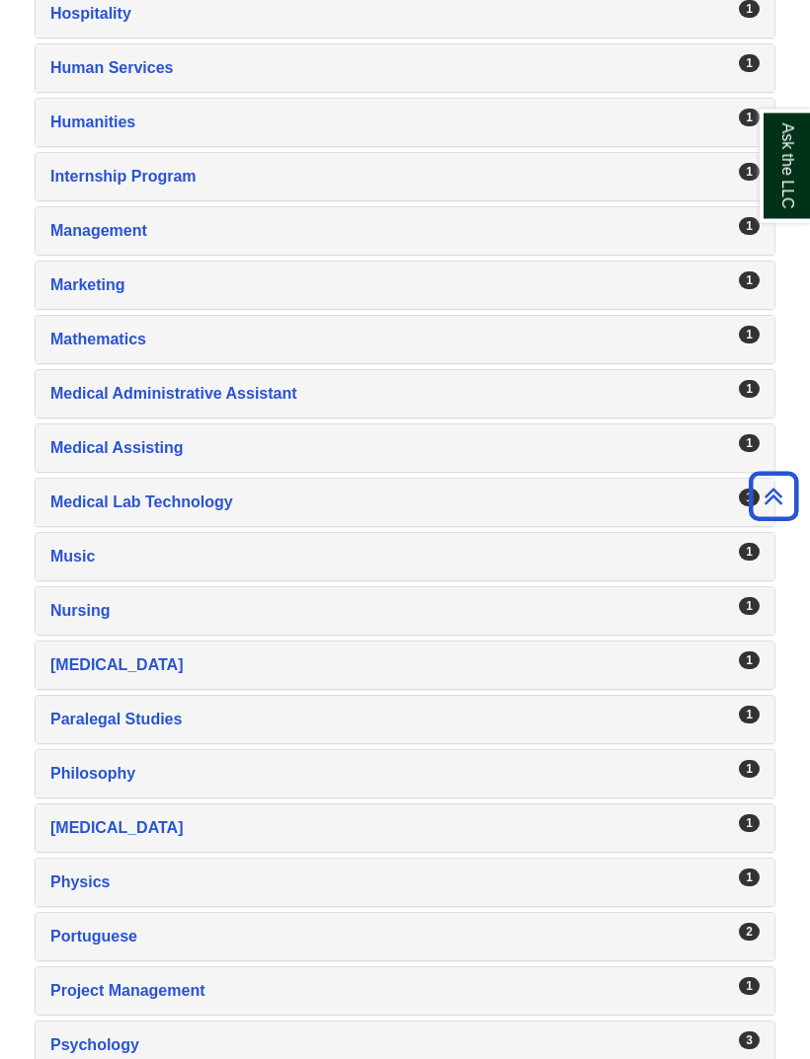
scroll to position [2398, 0]
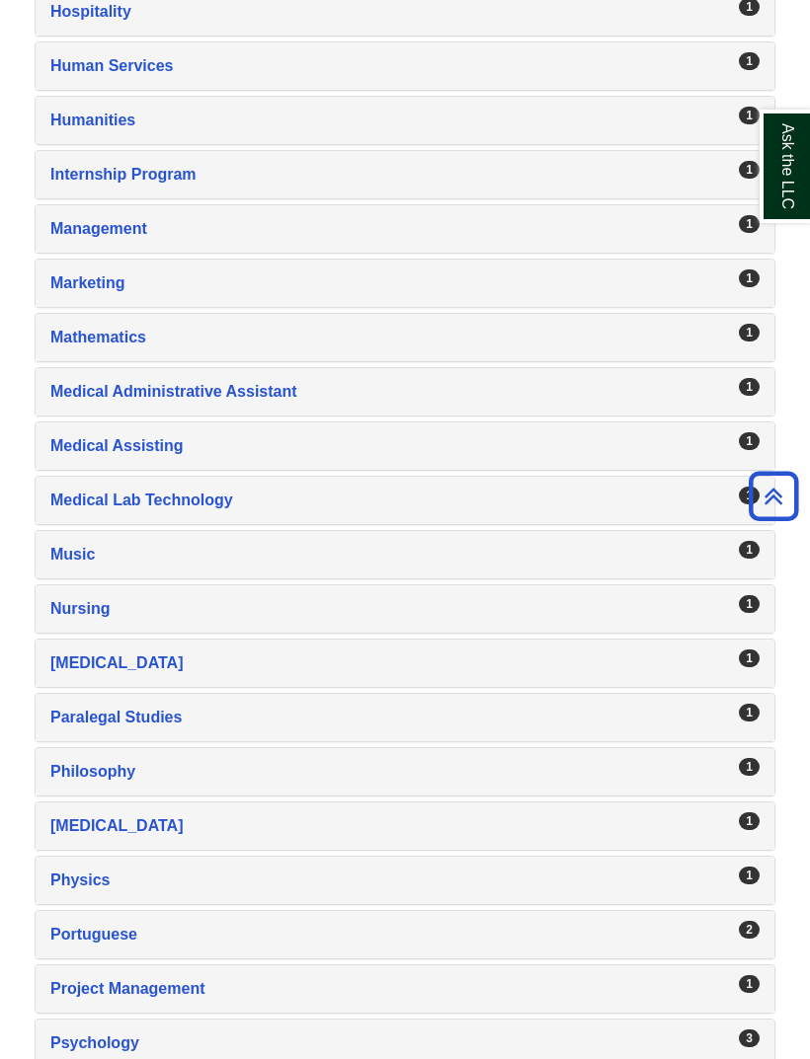
click at [79, 609] on div "Nursing , 1 guides" at bounding box center [404, 609] width 709 height 28
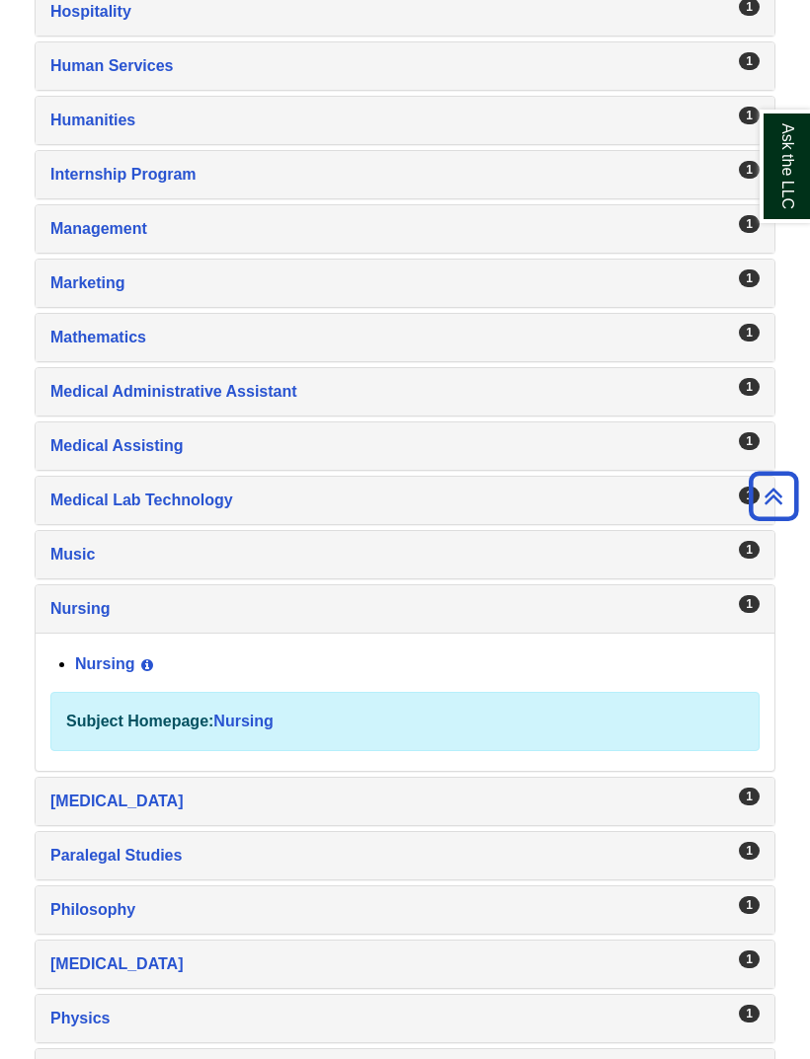
click at [109, 657] on link "Nursing" at bounding box center [104, 664] width 59 height 17
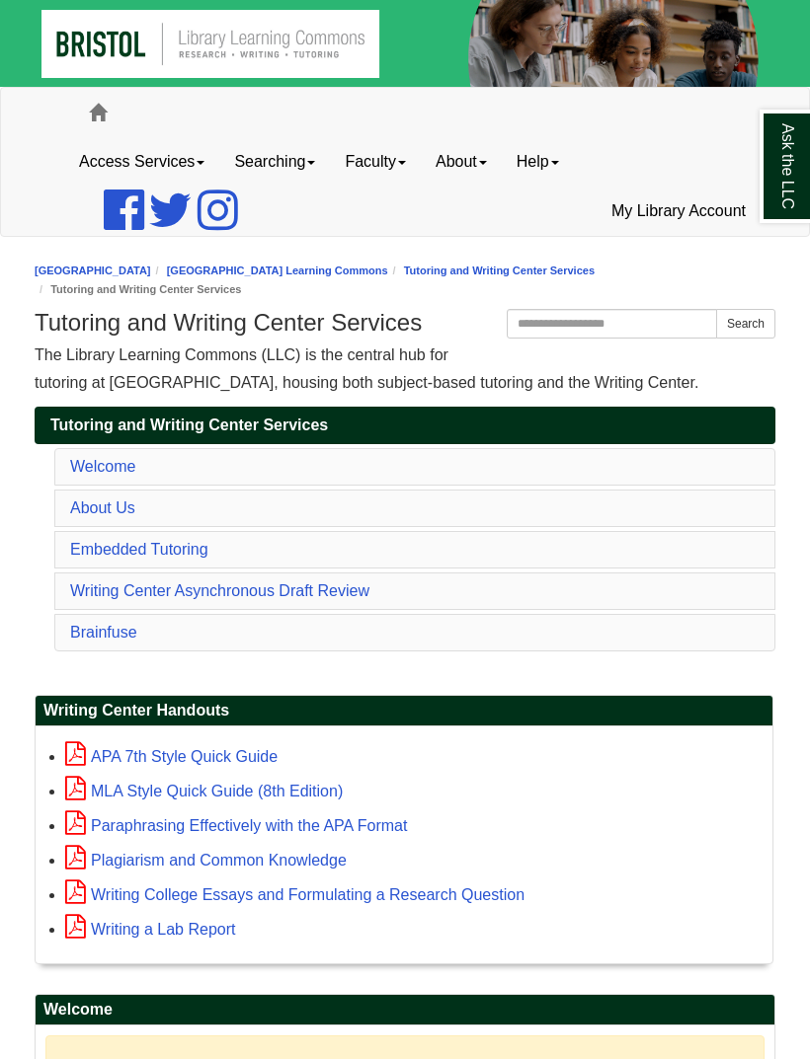
click at [126, 512] on link "About Us" at bounding box center [102, 508] width 65 height 17
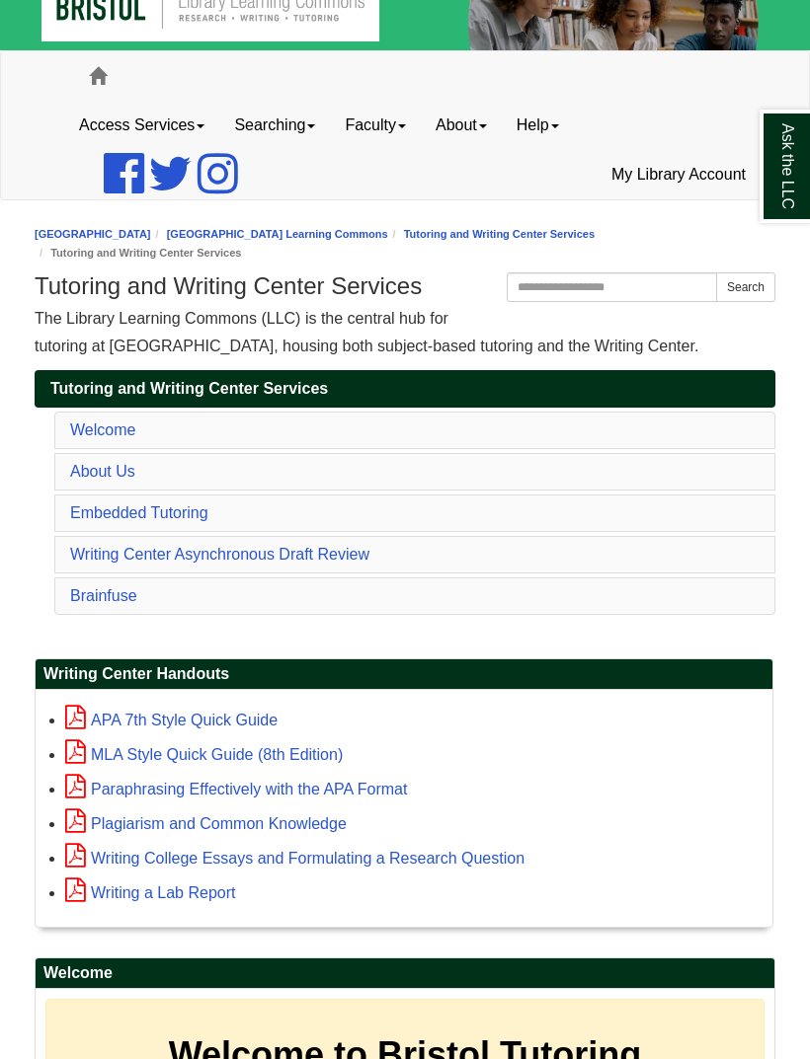
scroll to position [36, 0]
click at [114, 478] on link "About Us" at bounding box center [102, 472] width 65 height 17
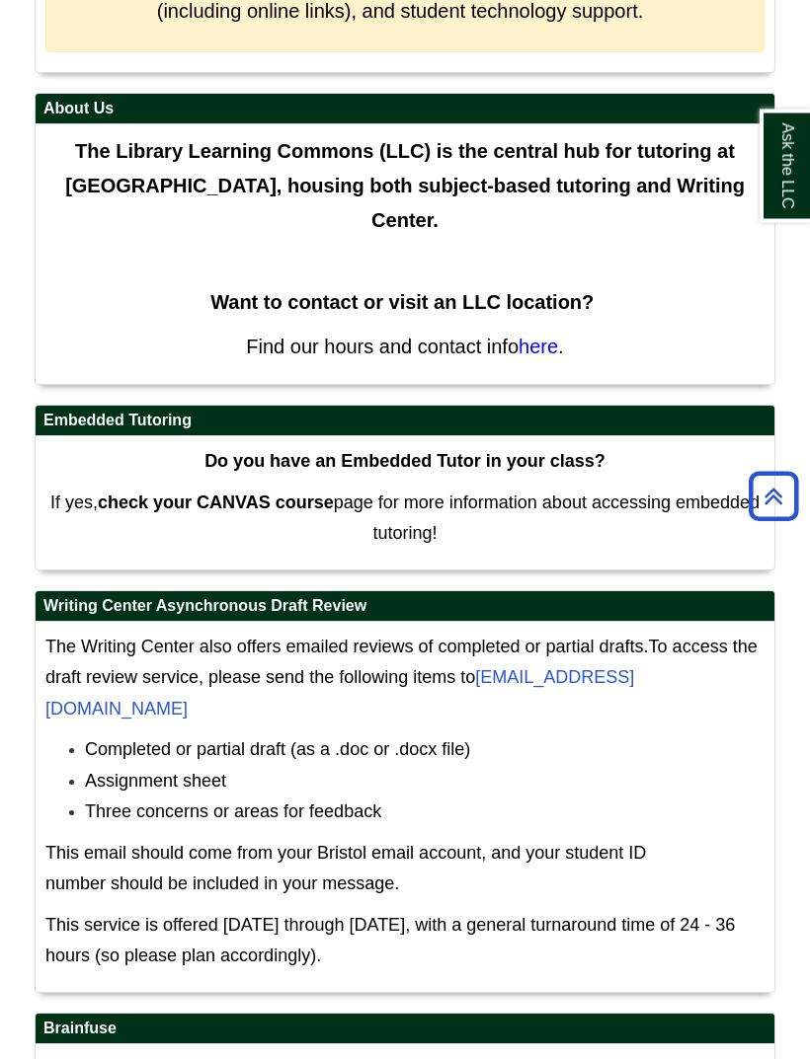
scroll to position [1193, 0]
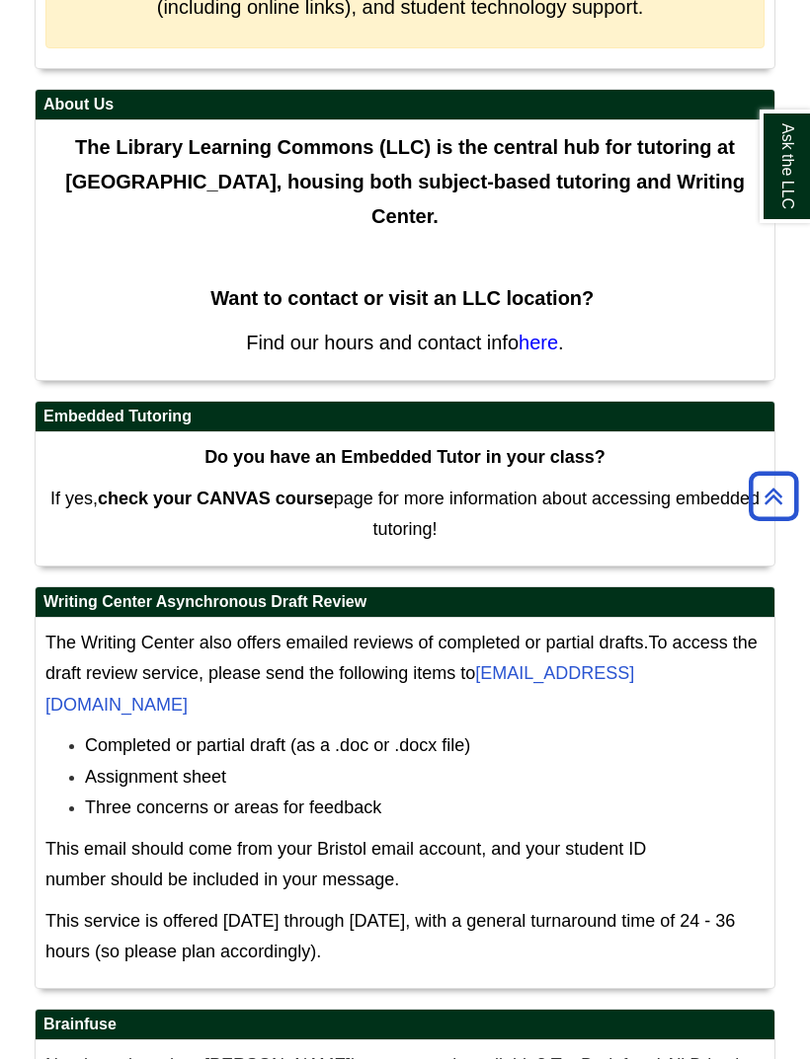
click at [769, 520] on icon "Back to Top" at bounding box center [772, 496] width 63 height 63
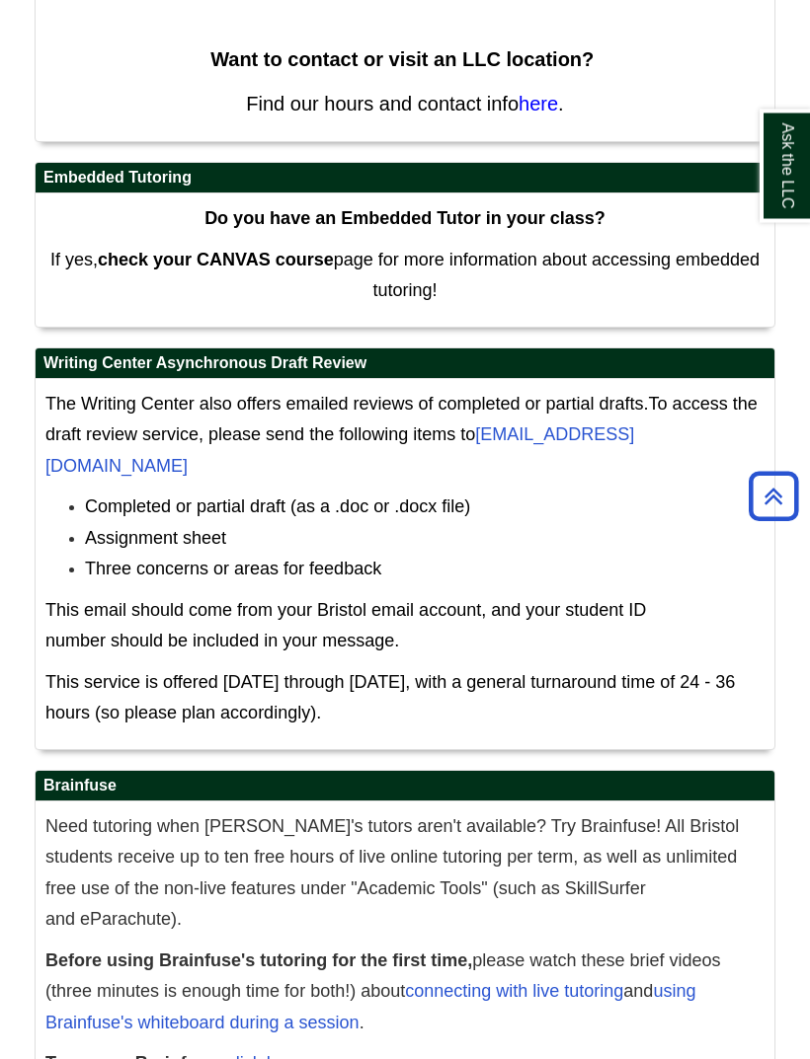
scroll to position [1442, 0]
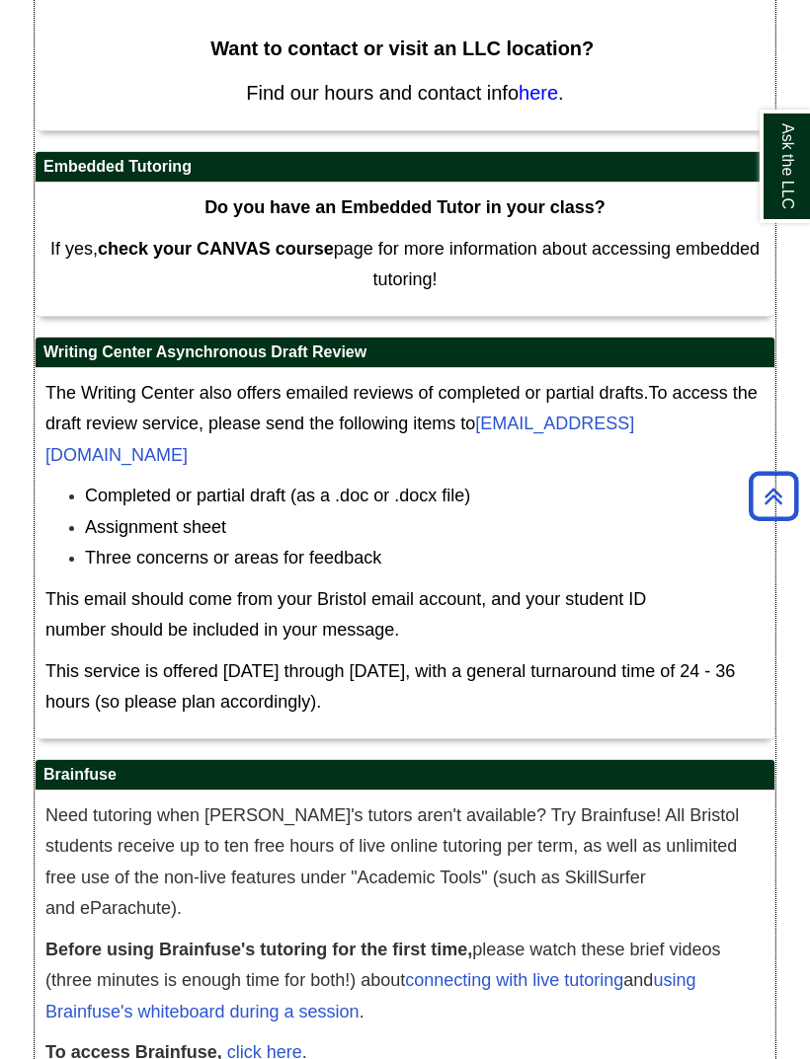
click at [467, 971] on link "connecting with live tutoring" at bounding box center [514, 981] width 218 height 20
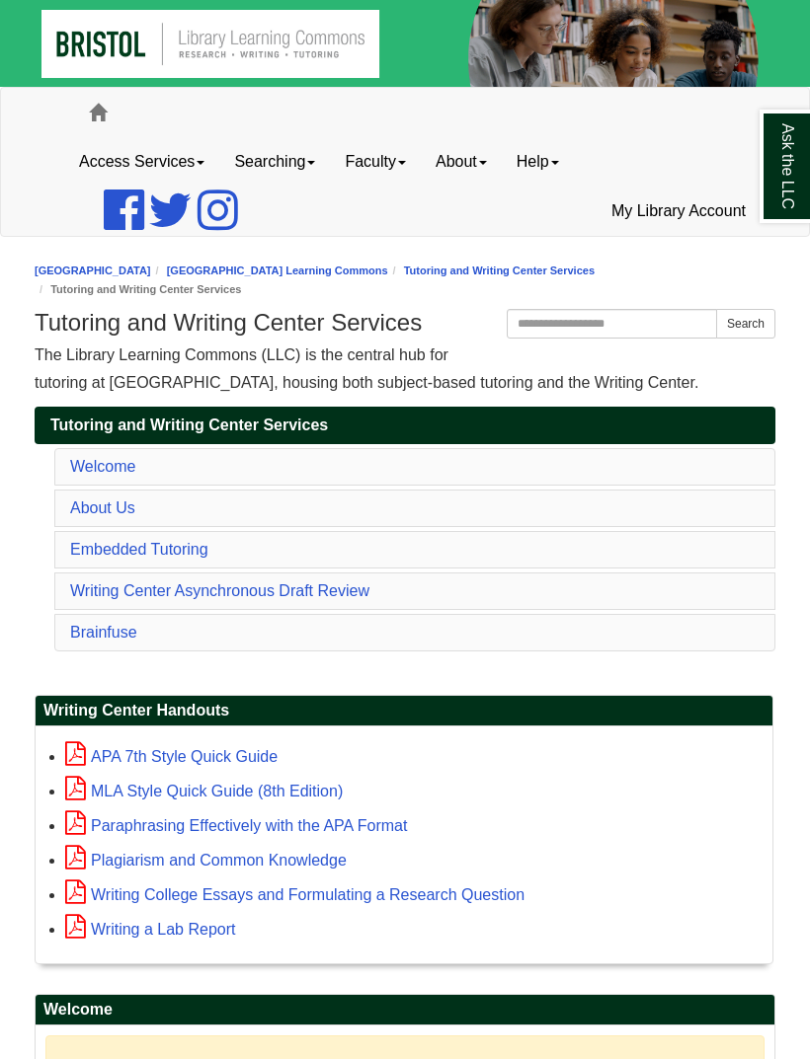
click at [111, 510] on link "About Us" at bounding box center [102, 508] width 65 height 17
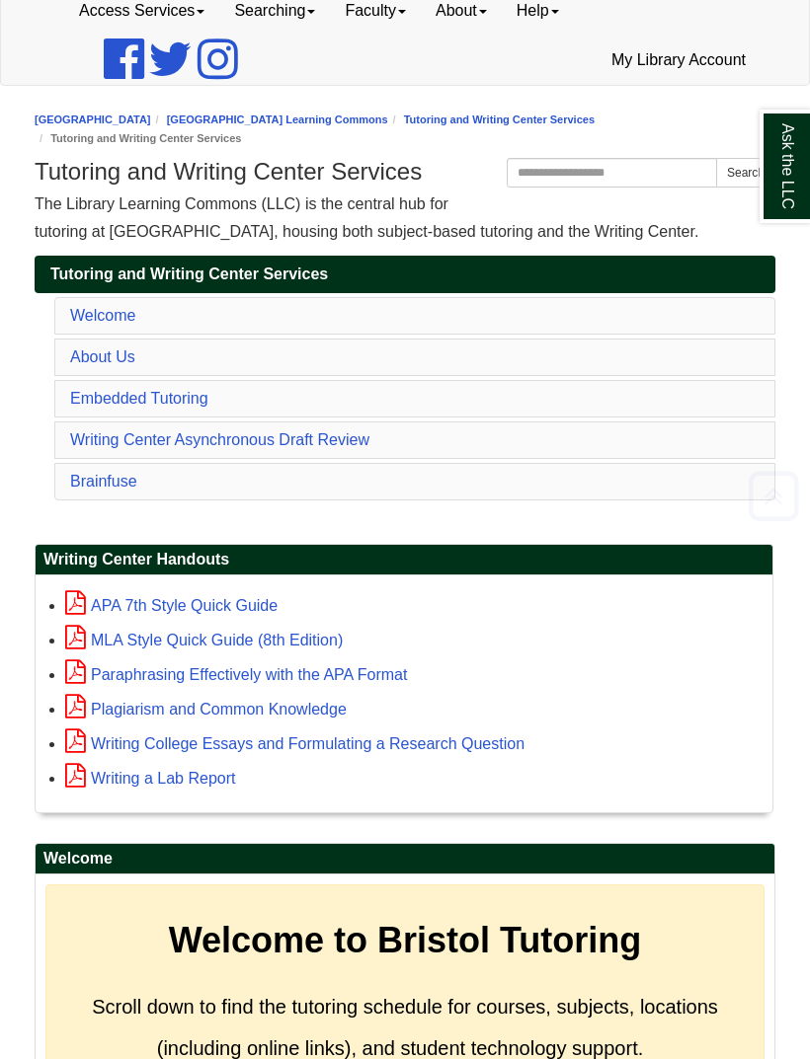
click at [124, 362] on link "About Us" at bounding box center [102, 357] width 65 height 17
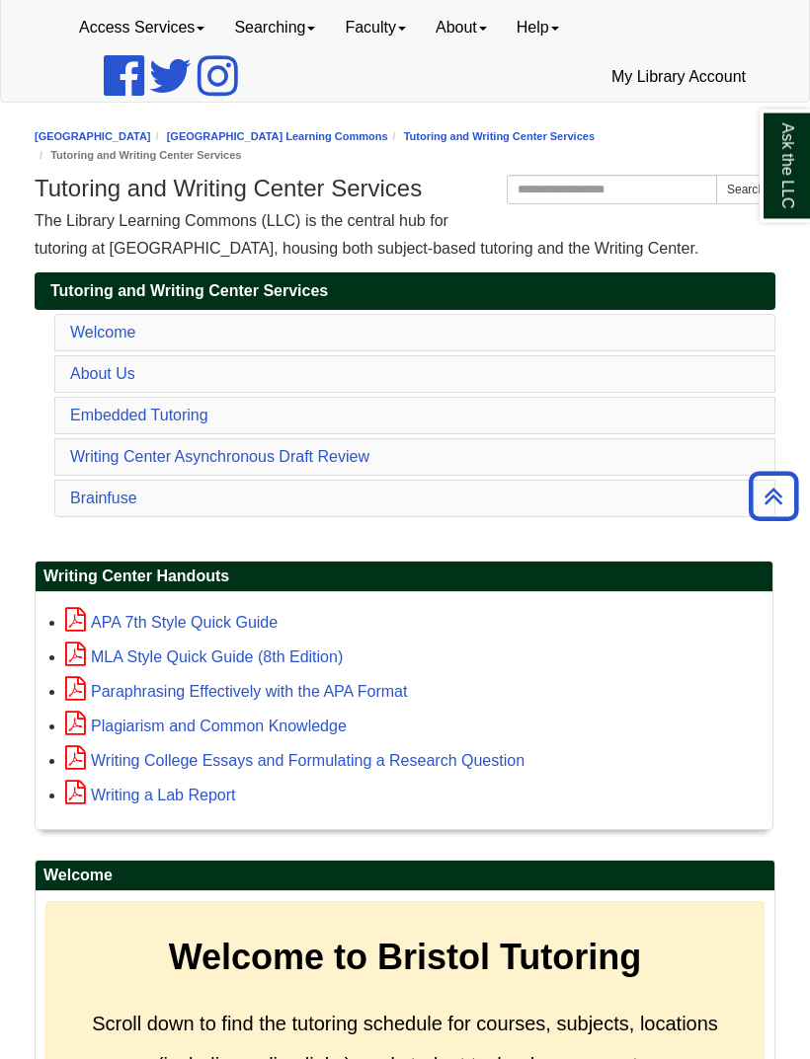
scroll to position [0, 0]
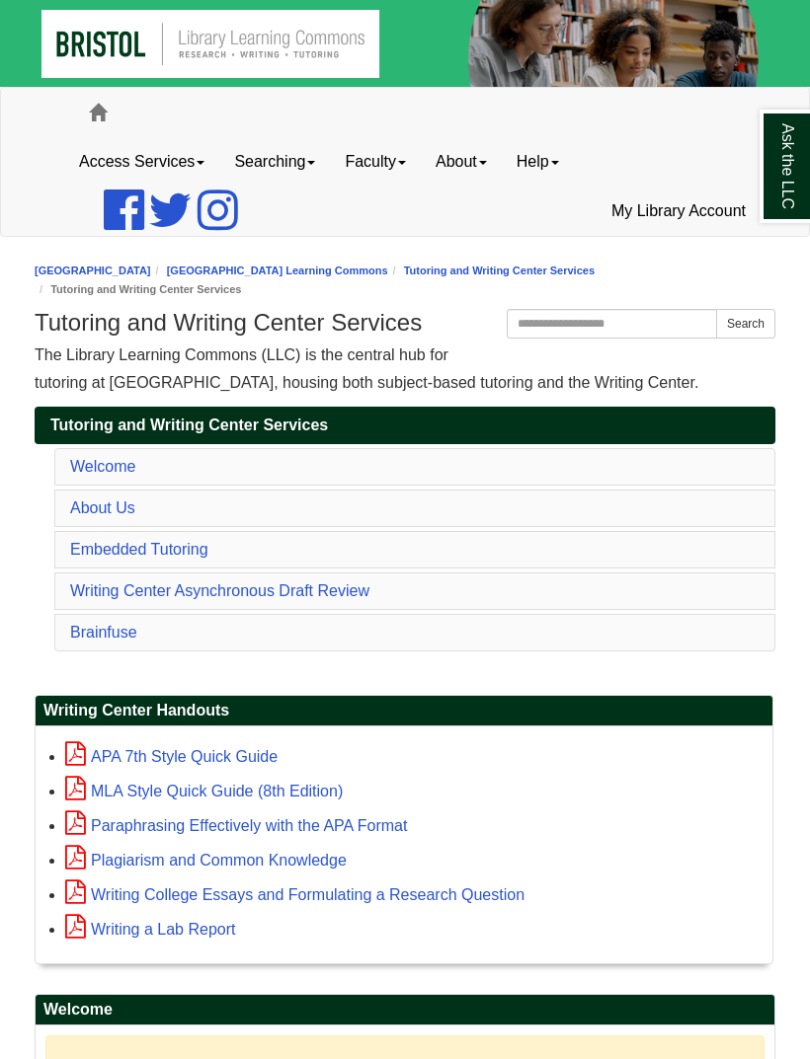
click at [260, 599] on link "Writing Center Asynchronous Draft Review" at bounding box center [219, 590] width 299 height 17
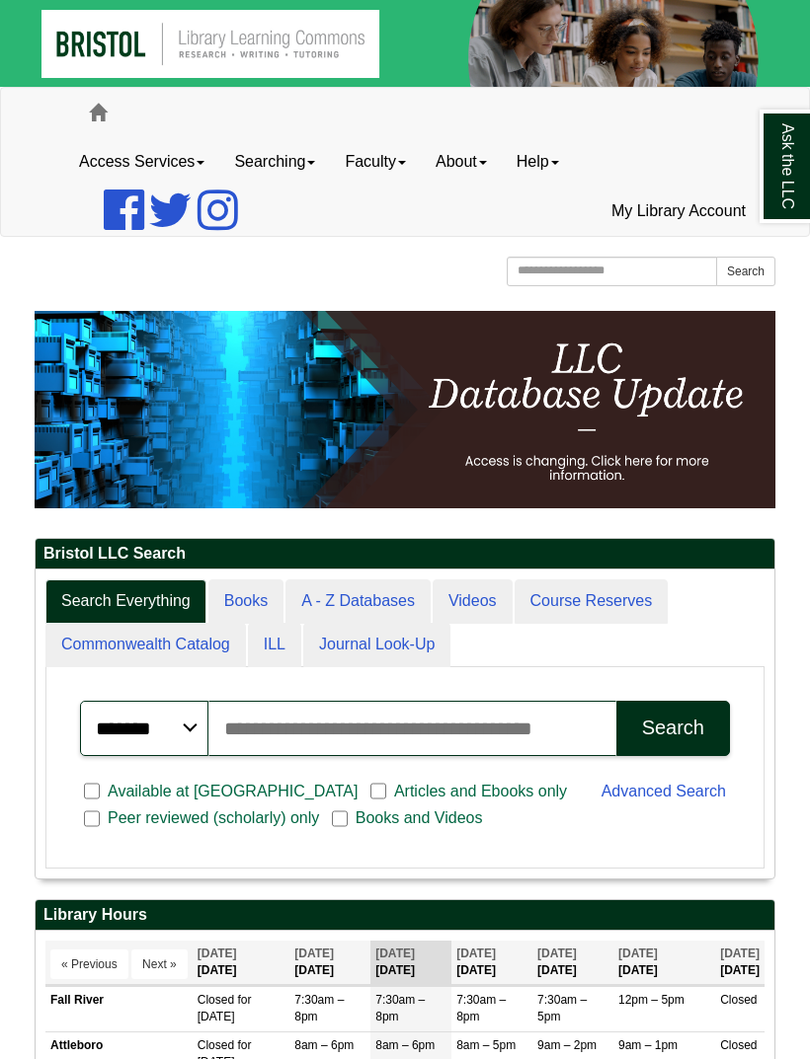
click at [714, 431] on img at bounding box center [405, 409] width 740 height 197
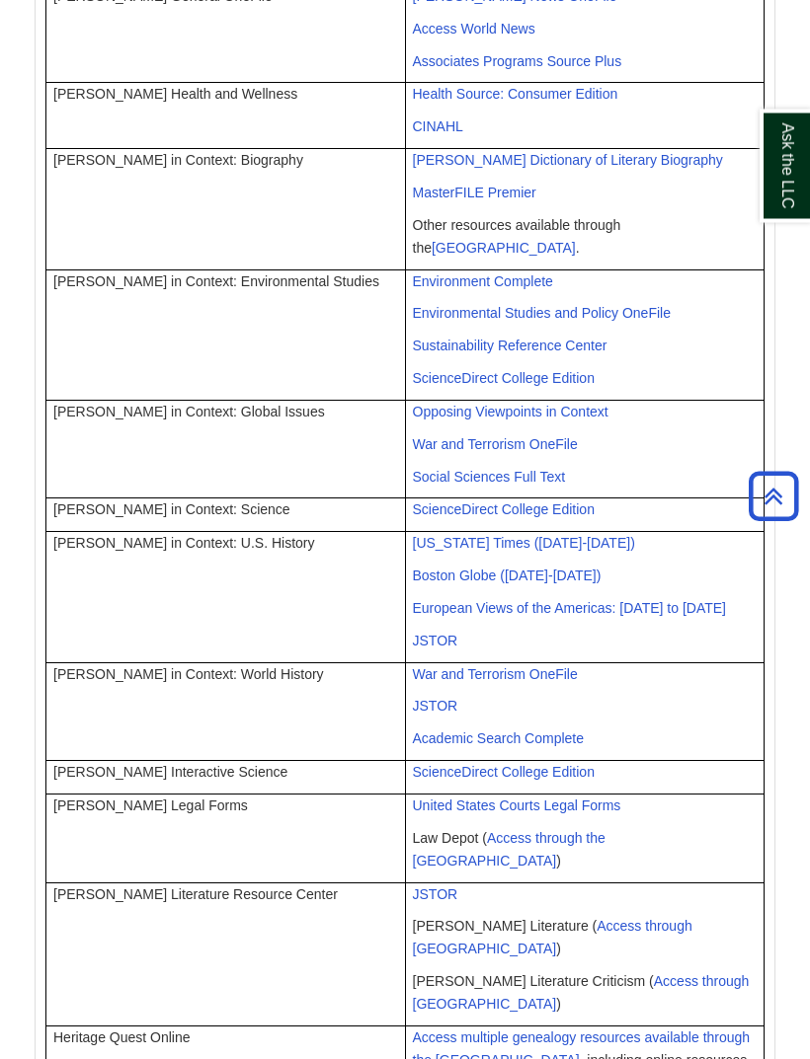
scroll to position [1703, 0]
